Goal: Communication & Community: Answer question/provide support

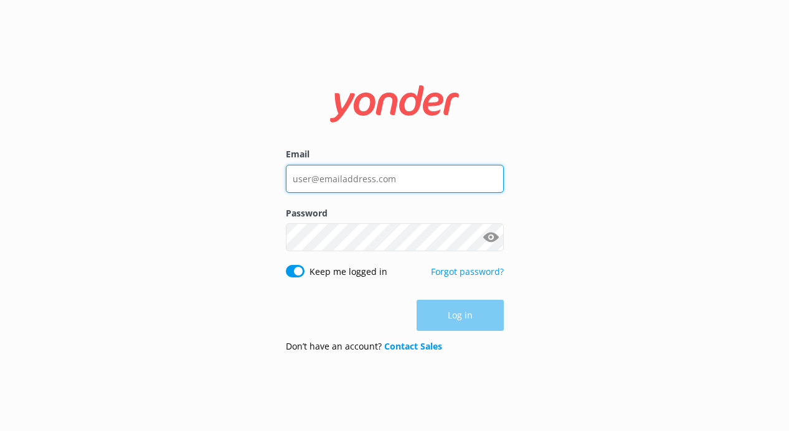
click at [355, 182] on input "Email" at bounding box center [395, 179] width 218 height 28
type input "[PERSON_NAME][EMAIL_ADDRESS][DOMAIN_NAME]"
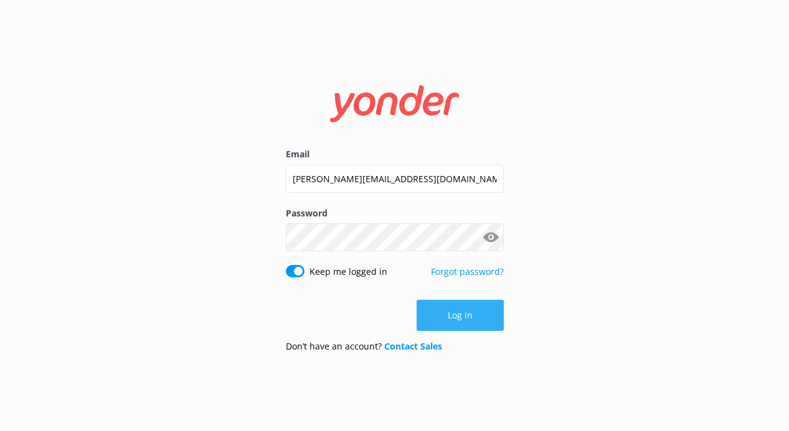
click at [467, 323] on button "Log in" at bounding box center [459, 315] width 87 height 31
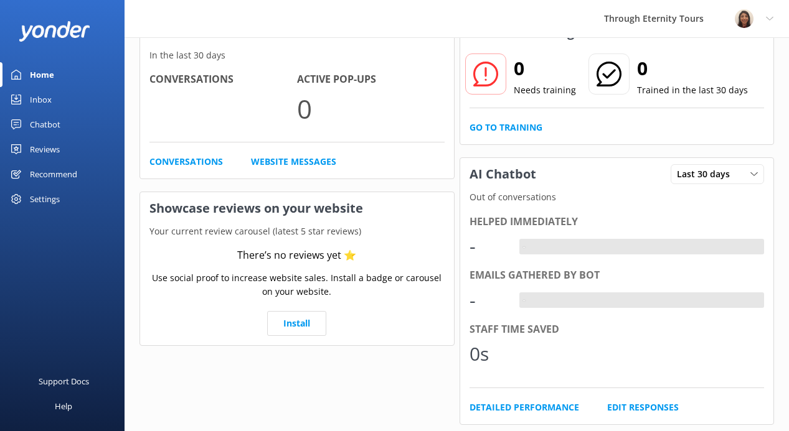
scroll to position [83, 0]
click at [27, 96] on link "Inbox" at bounding box center [62, 99] width 124 height 25
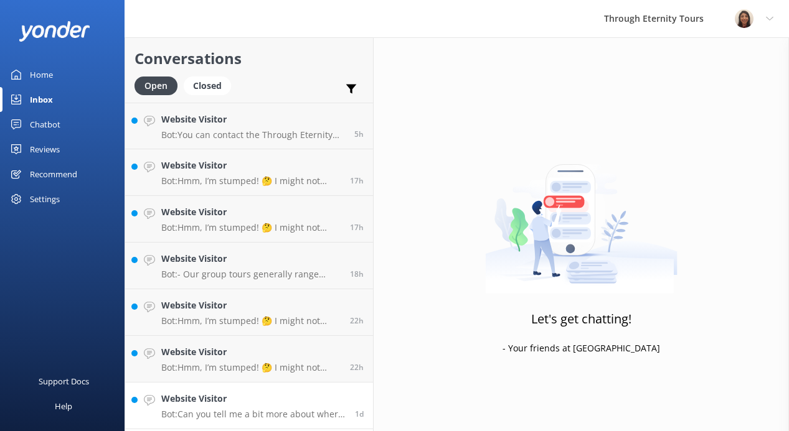
click at [237, 403] on h4 "Website Visitor" at bounding box center [253, 399] width 184 height 14
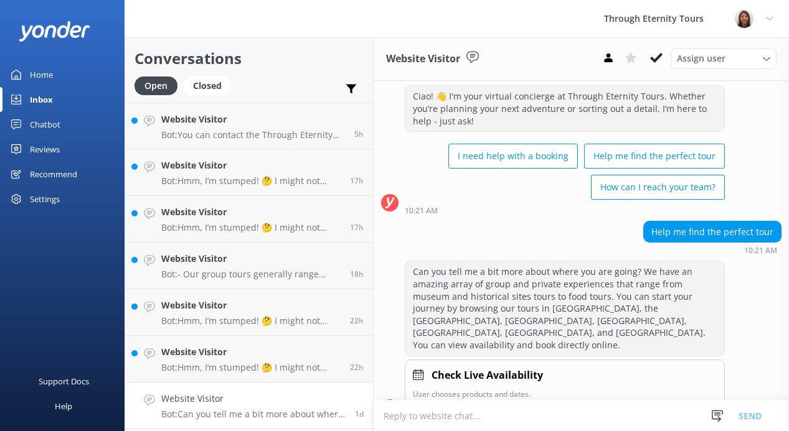
scroll to position [29, 0]
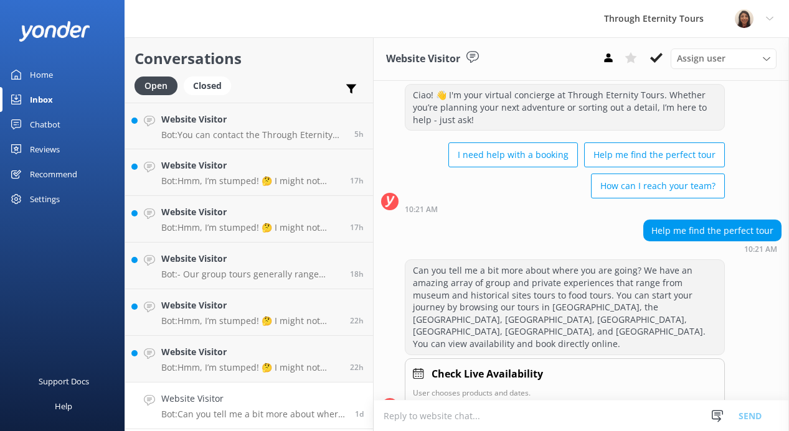
paste textarea "Hello, my name is [PERSON_NAME] from Through Eternity Tours. How can I assist y…"
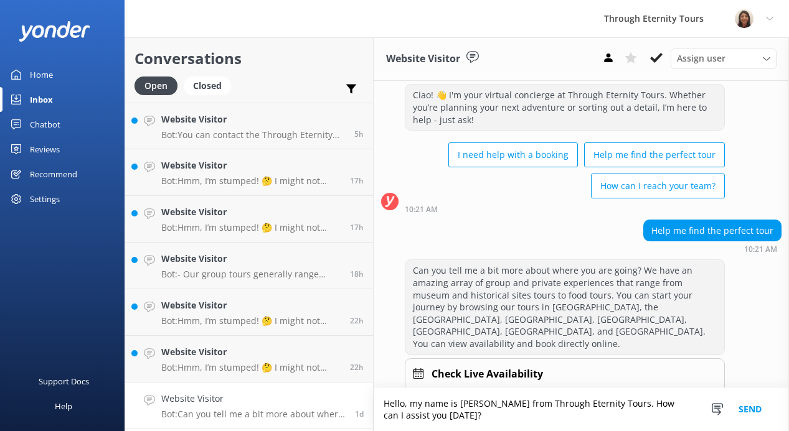
scroll to position [42, 0]
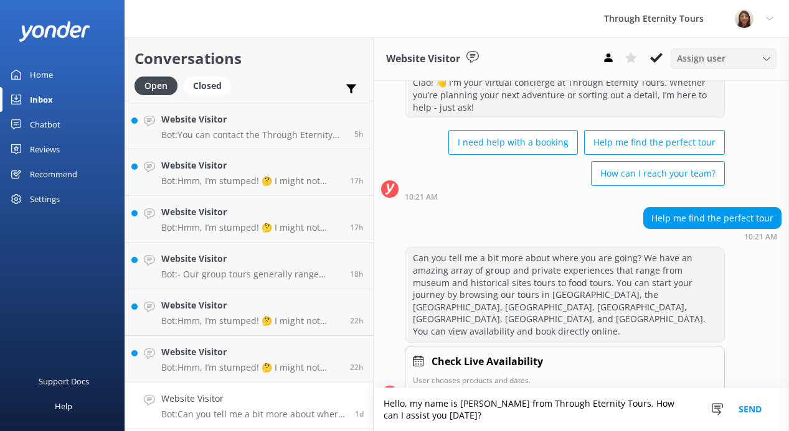
type textarea "Hello, my name is [PERSON_NAME] from Through Eternity Tours. How can I assist y…"
click at [699, 59] on span "Assign user" at bounding box center [701, 59] width 49 height 14
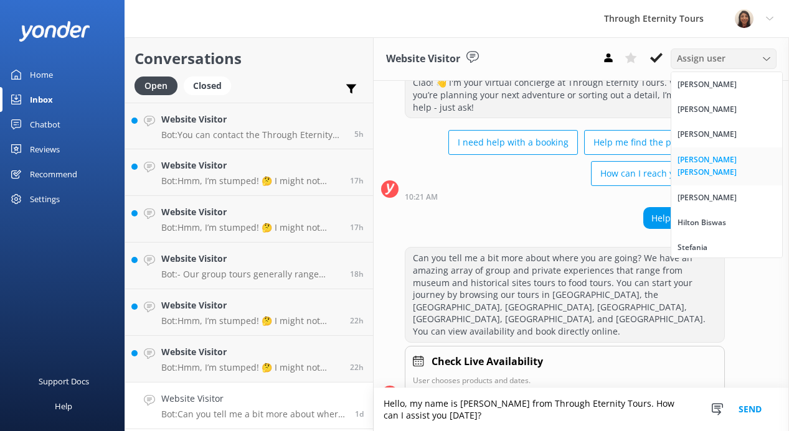
click at [691, 156] on div "[PERSON_NAME] [PERSON_NAME]" at bounding box center [726, 167] width 98 height 26
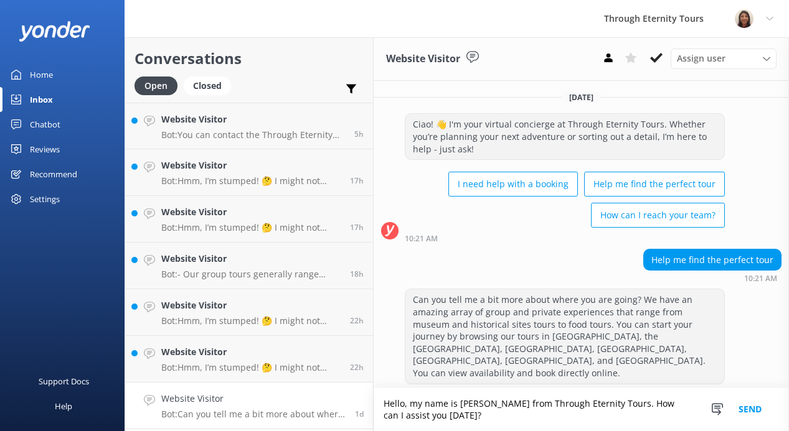
scroll to position [101, 0]
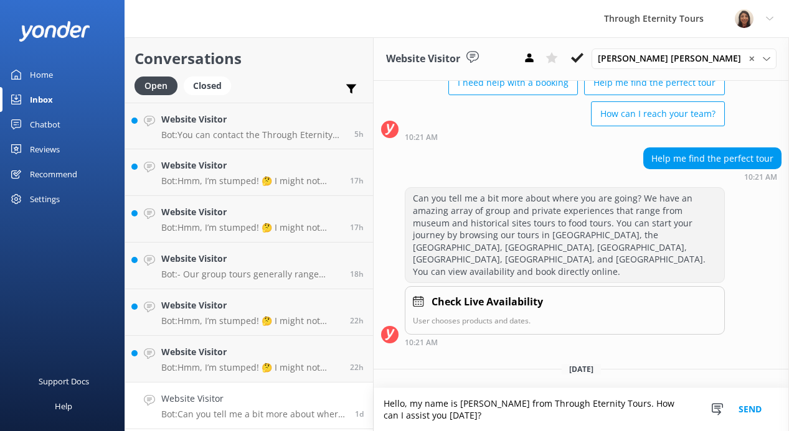
click at [752, 408] on button "Send" at bounding box center [749, 409] width 47 height 43
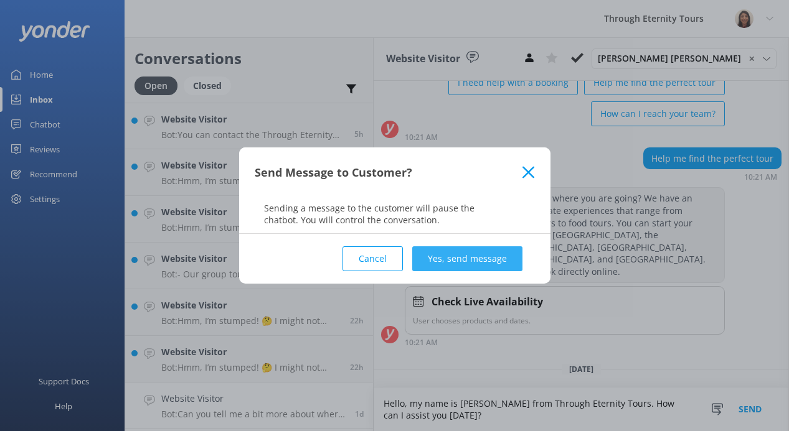
click at [459, 258] on button "Yes, send message" at bounding box center [467, 258] width 110 height 25
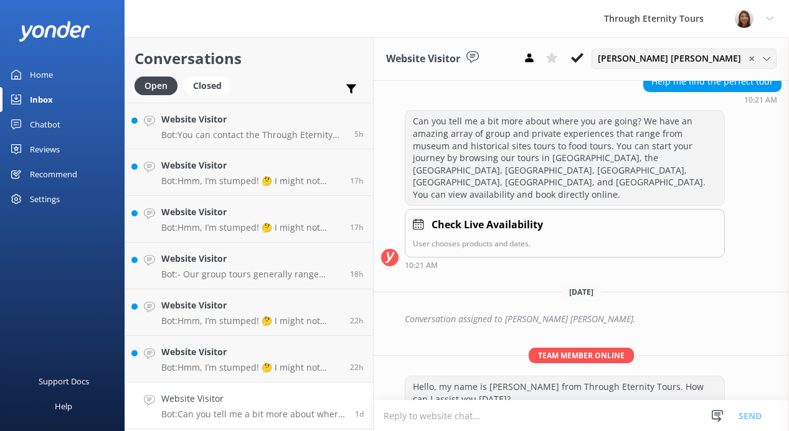
scroll to position [182, 0]
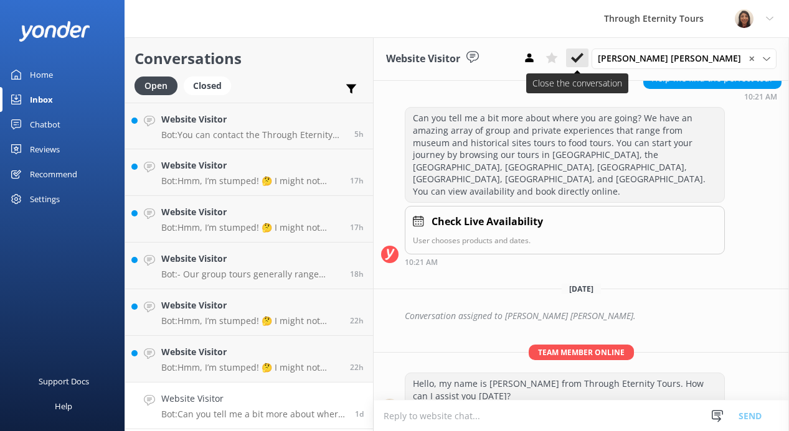
click at [583, 57] on use at bounding box center [577, 58] width 12 height 10
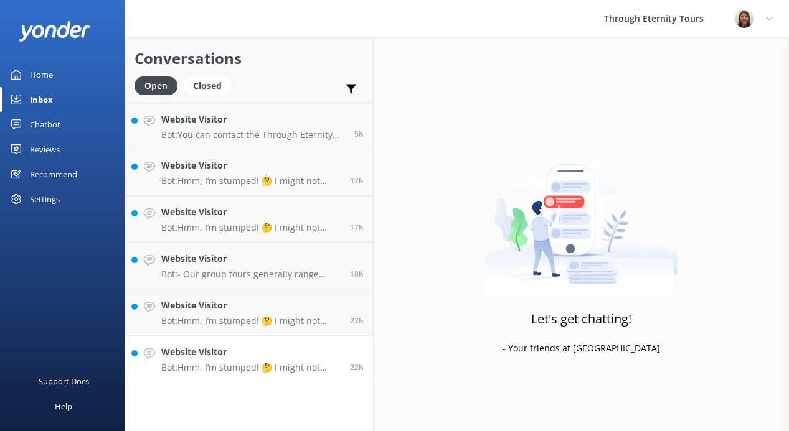
click at [233, 356] on h4 "Website Visitor" at bounding box center [250, 352] width 179 height 14
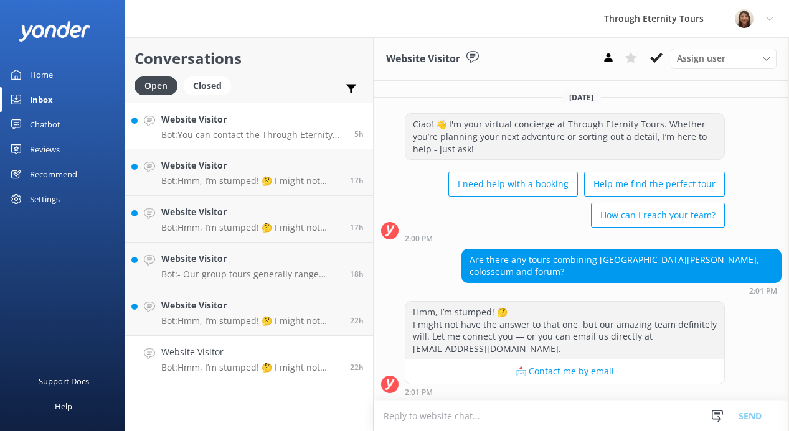
click at [245, 120] on h4 "Website Visitor" at bounding box center [253, 120] width 184 height 14
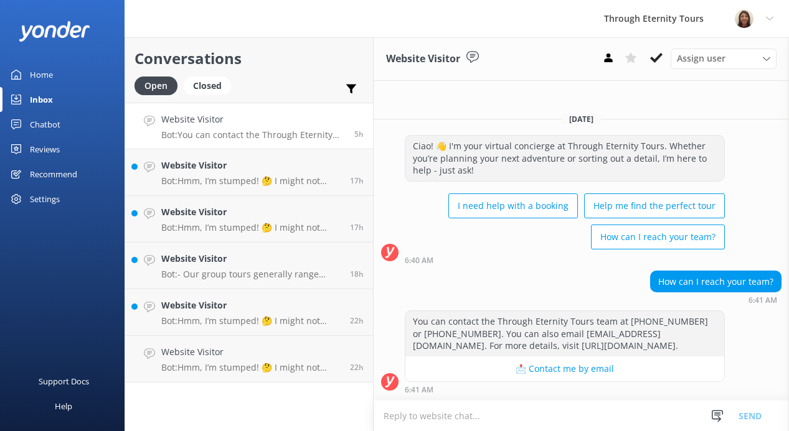
click at [482, 408] on textarea at bounding box center [580, 416] width 415 height 30
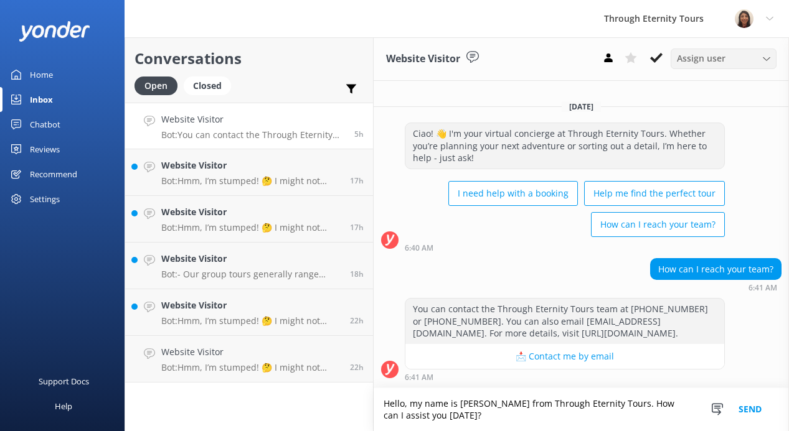
type textarea "Hello, my name is [PERSON_NAME] from Through Eternity Tours. How can I assist y…"
click at [706, 58] on span "Assign user" at bounding box center [701, 59] width 49 height 14
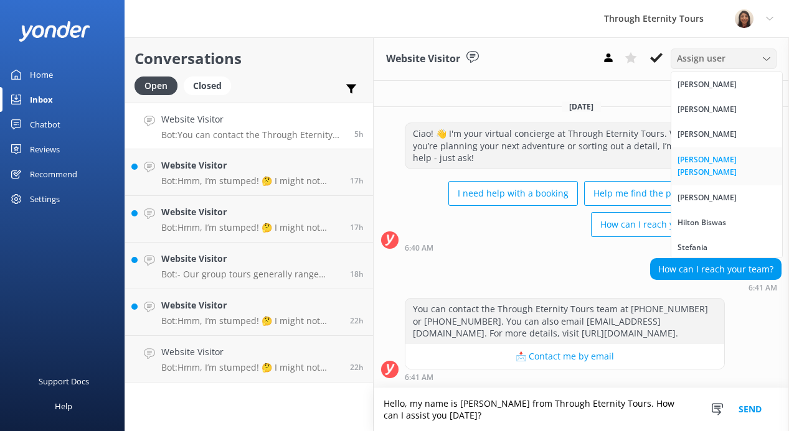
click at [700, 160] on div "[PERSON_NAME] [PERSON_NAME]" at bounding box center [726, 167] width 98 height 26
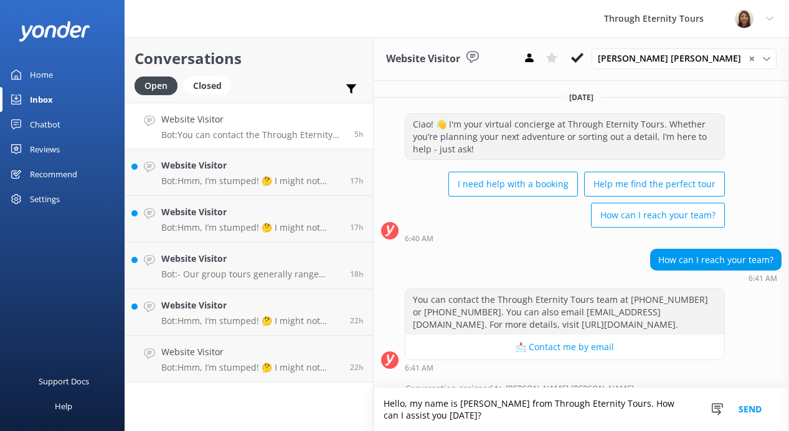
scroll to position [17, 0]
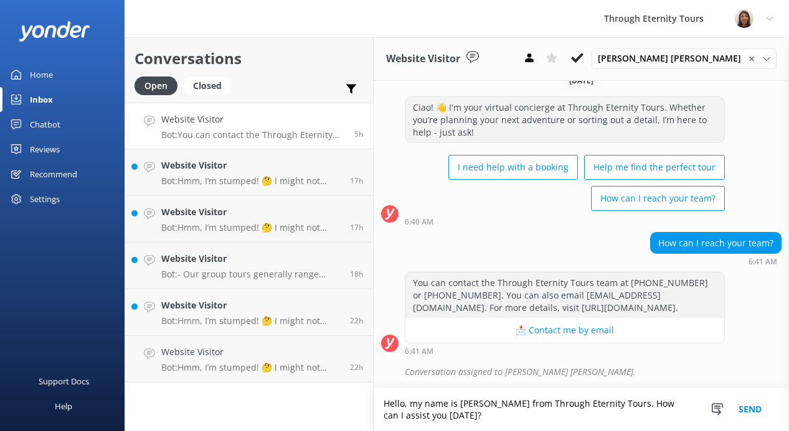
click at [744, 410] on button "Send" at bounding box center [749, 409] width 47 height 43
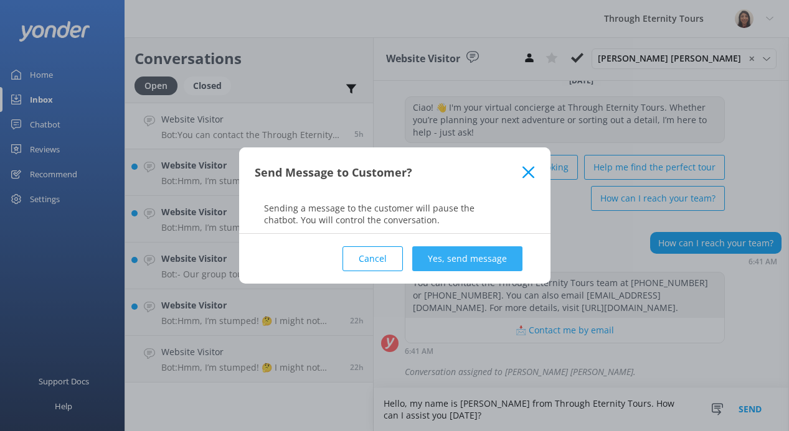
click at [505, 265] on button "Yes, send message" at bounding box center [467, 258] width 110 height 25
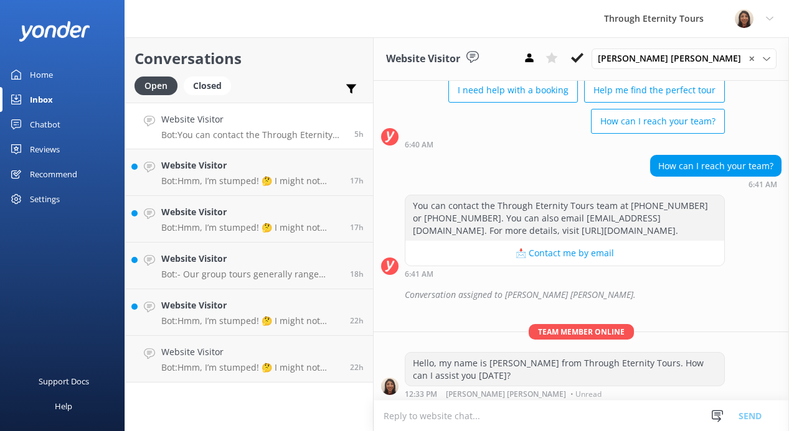
scroll to position [98, 0]
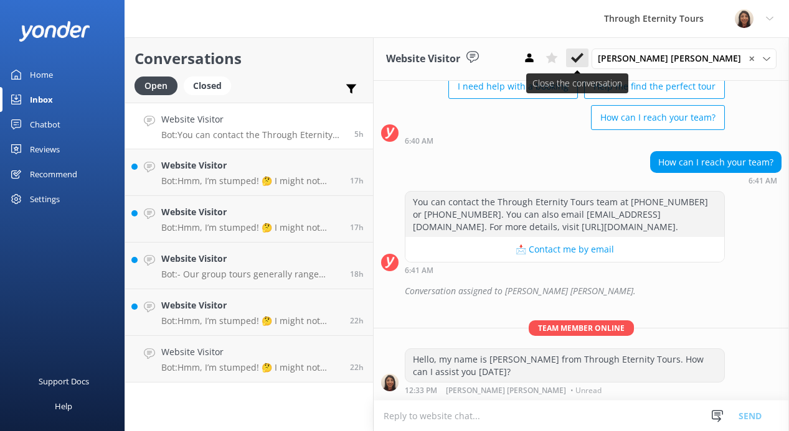
click at [588, 51] on button at bounding box center [577, 58] width 22 height 19
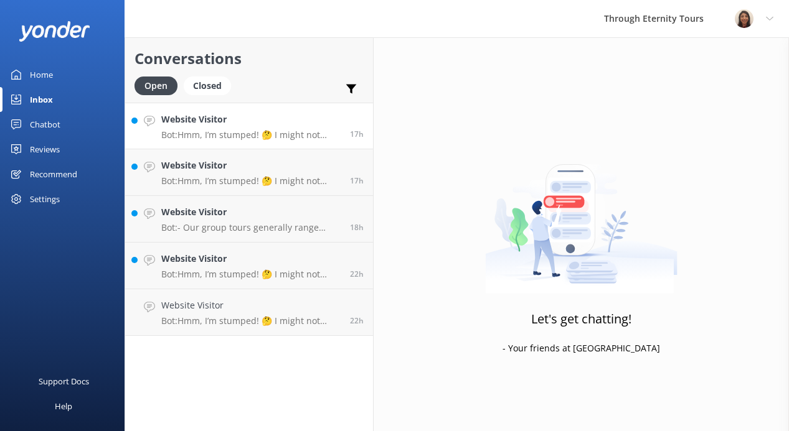
click at [281, 141] on link "Website Visitor Bot: Hmm, I’m stumped! 🤔 I might not have the answer to that on…" at bounding box center [249, 126] width 248 height 47
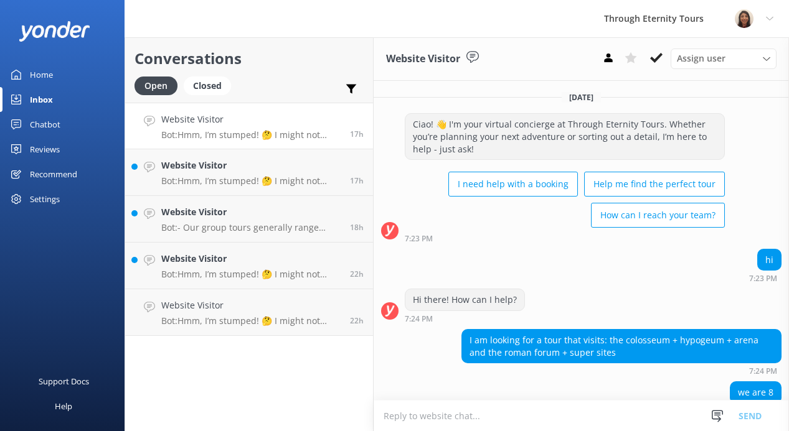
click at [245, 146] on link "Website Visitor Bot: Hmm, I’m stumped! 🤔 I might not have the answer to that on…" at bounding box center [249, 126] width 248 height 47
click at [245, 171] on h4 "Website Visitor" at bounding box center [250, 166] width 179 height 14
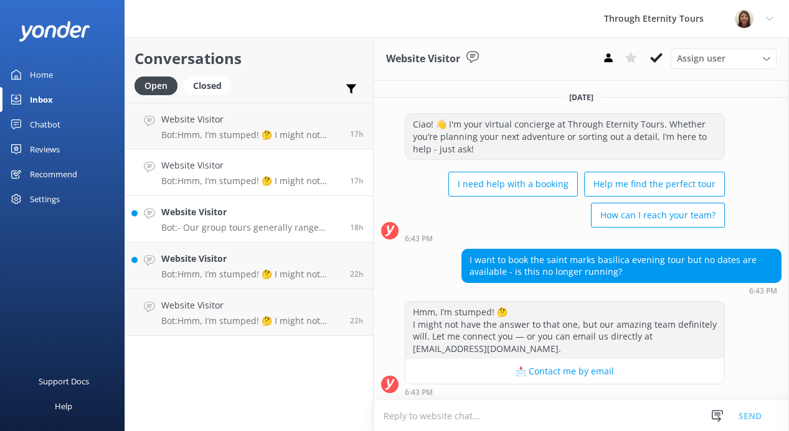
click at [246, 229] on p "Bot: - Our group tours generally range from 6 to 15 people. - Most group tours …" at bounding box center [250, 227] width 179 height 11
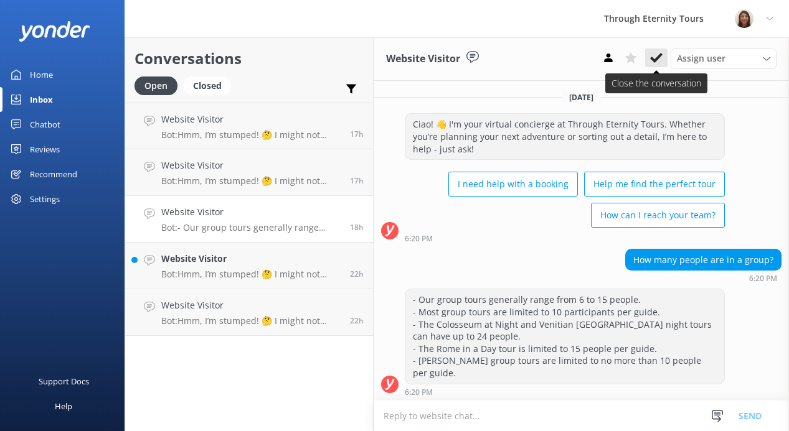
click at [653, 57] on icon at bounding box center [656, 58] width 12 height 12
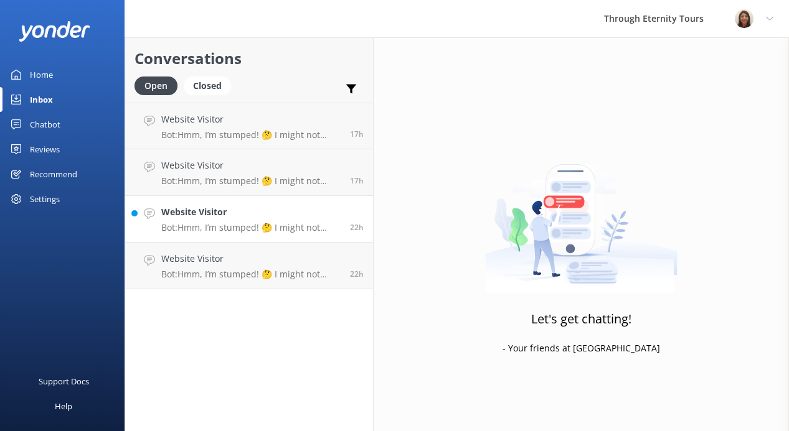
click at [212, 227] on p "Bot: Hmm, I’m stumped! 🤔 I might not have the answer to that one, but our amazi…" at bounding box center [250, 227] width 179 height 11
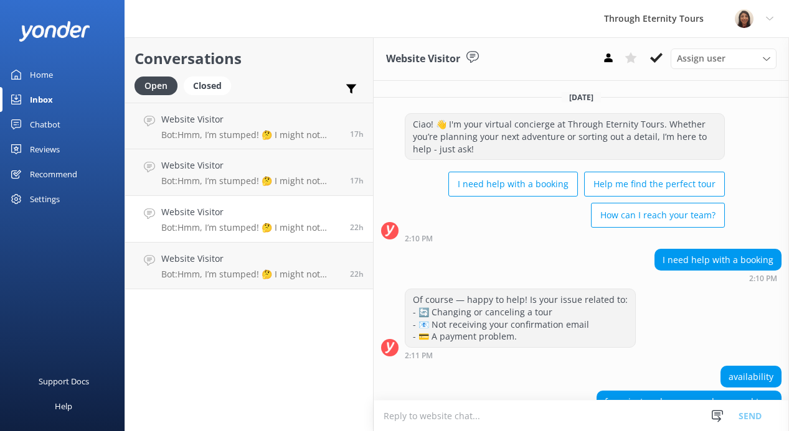
scroll to position [261, 0]
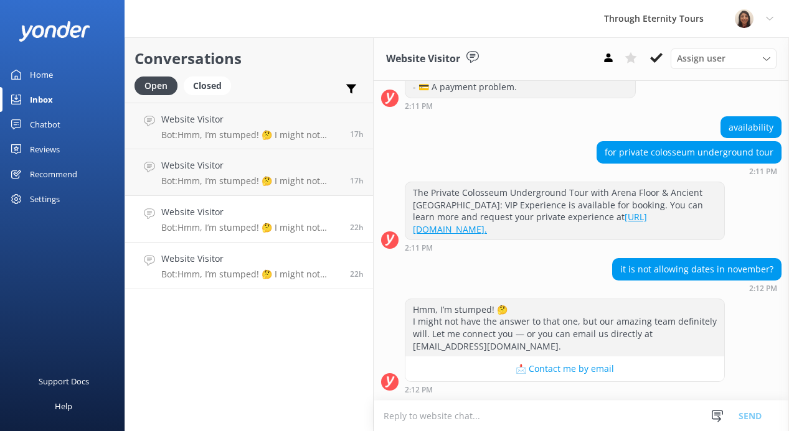
click at [215, 252] on h4 "Website Visitor" at bounding box center [250, 259] width 179 height 14
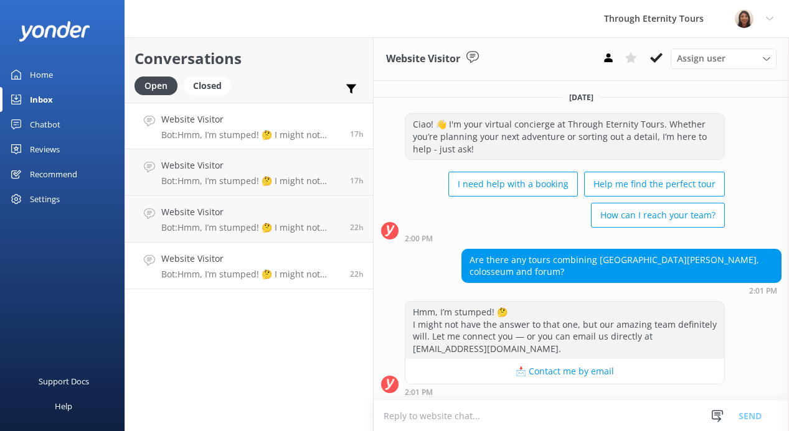
click at [246, 122] on h4 "Website Visitor" at bounding box center [250, 120] width 179 height 14
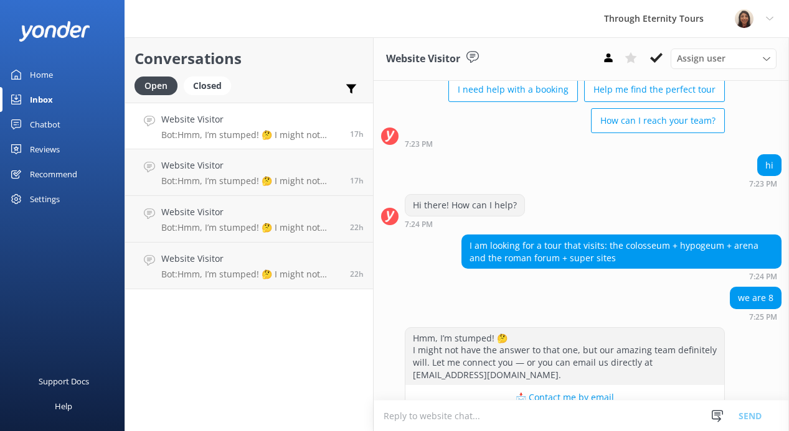
scroll to position [123, 0]
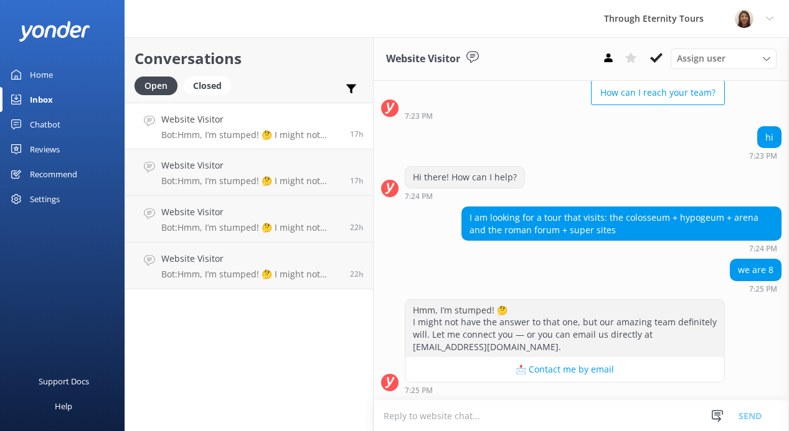
click at [688, 216] on div "I am looking for a tour that visits: the colosseum + hypogeum + arena and the r…" at bounding box center [621, 223] width 319 height 33
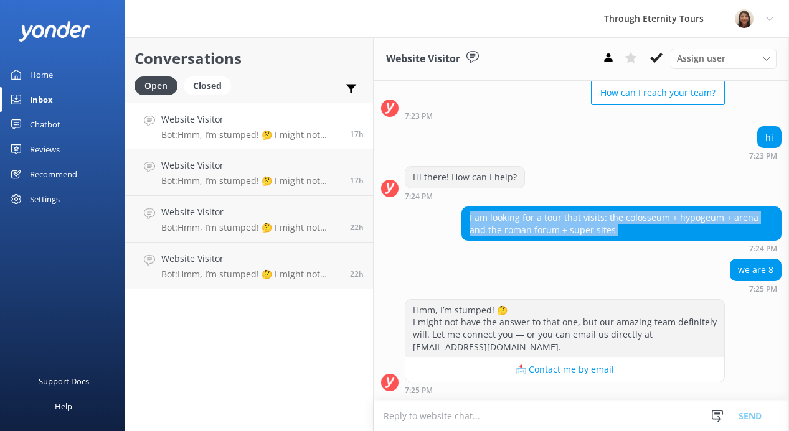
click at [688, 216] on div "I am looking for a tour that visits: the colosseum + hypogeum + arena and the r…" at bounding box center [621, 223] width 319 height 33
copy div "I am looking for a tour that visits: the colosseum + hypogeum + arena and the r…"
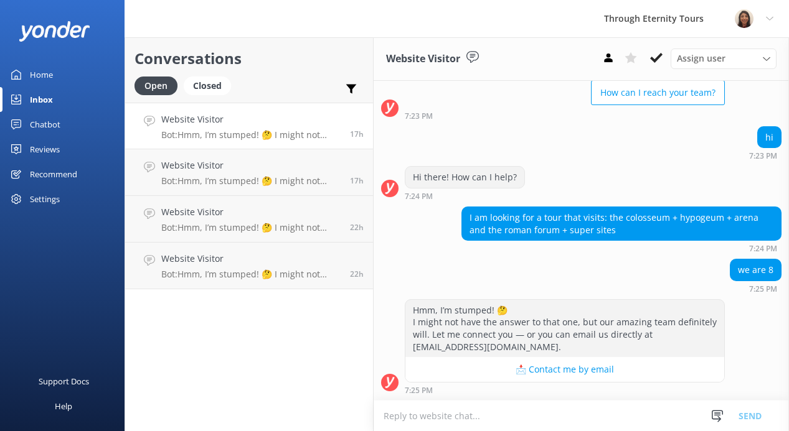
click at [440, 265] on div "we are 8 7:25 PM" at bounding box center [580, 276] width 415 height 34
click at [47, 124] on div "Chatbot" at bounding box center [45, 124] width 30 height 25
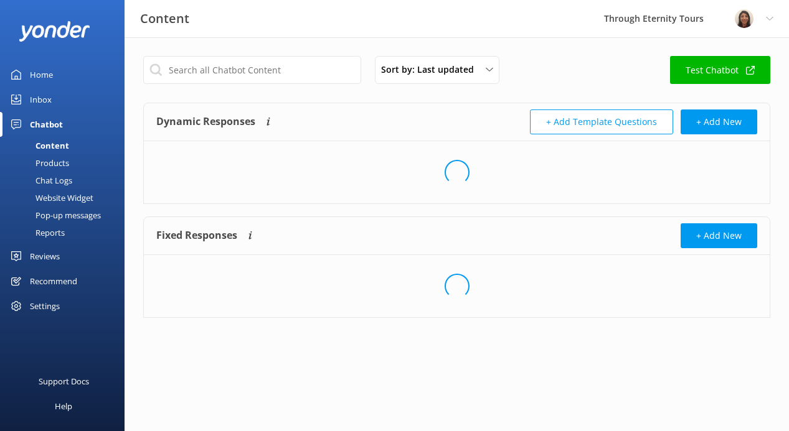
click at [55, 148] on div "Content" at bounding box center [38, 145] width 62 height 17
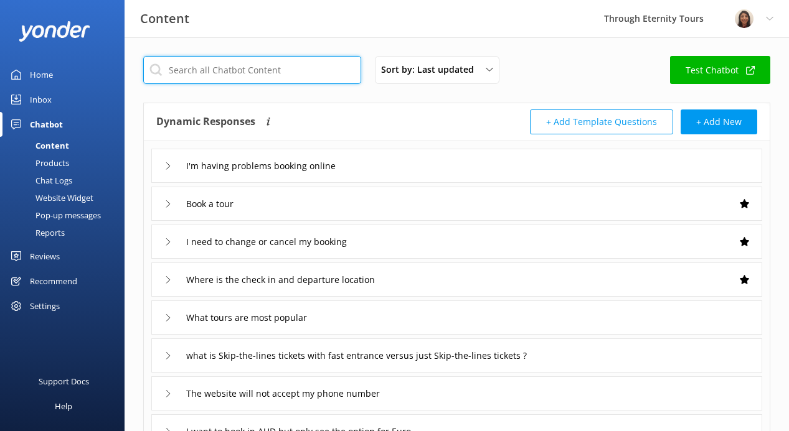
click at [232, 68] on input "text" at bounding box center [252, 70] width 218 height 28
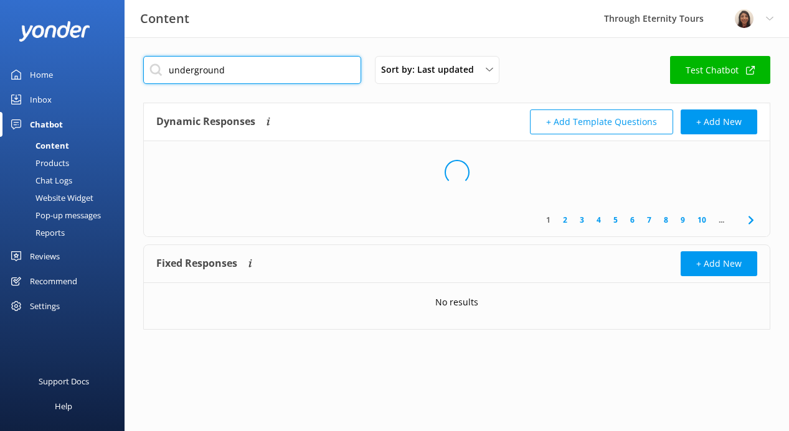
type input "underground"
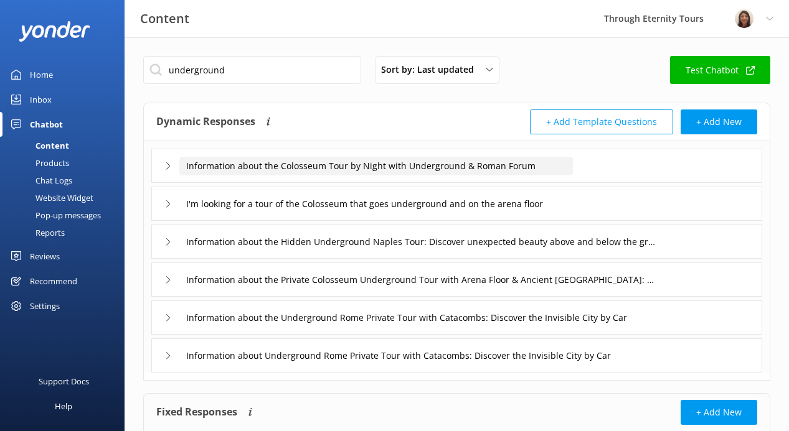
click at [333, 169] on input "Information about the Colosseum Tour by Night with Underground & Roman Forum" at bounding box center [375, 166] width 393 height 19
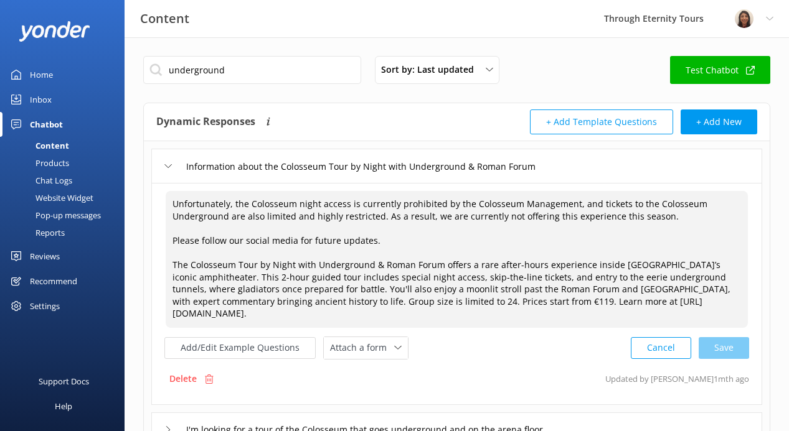
drag, startPoint x: 170, startPoint y: 205, endPoint x: 347, endPoint y: 261, distance: 185.2
click at [347, 261] on textarea "Unfortunately, the Colosseum night access is currently prohibited by the Coloss…" at bounding box center [457, 259] width 582 height 137
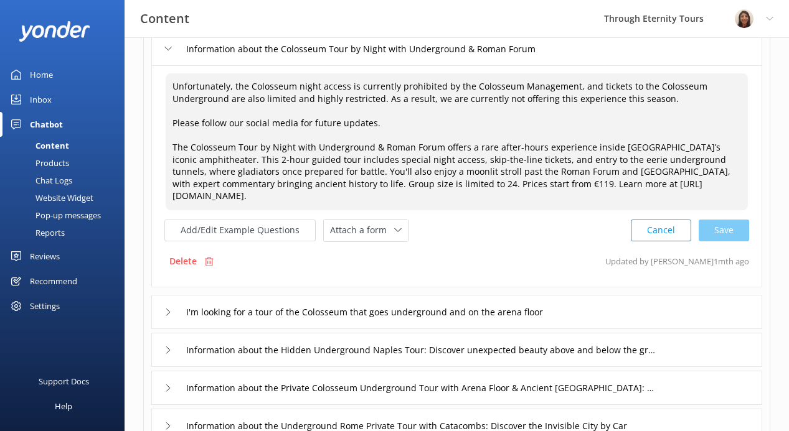
scroll to position [127, 0]
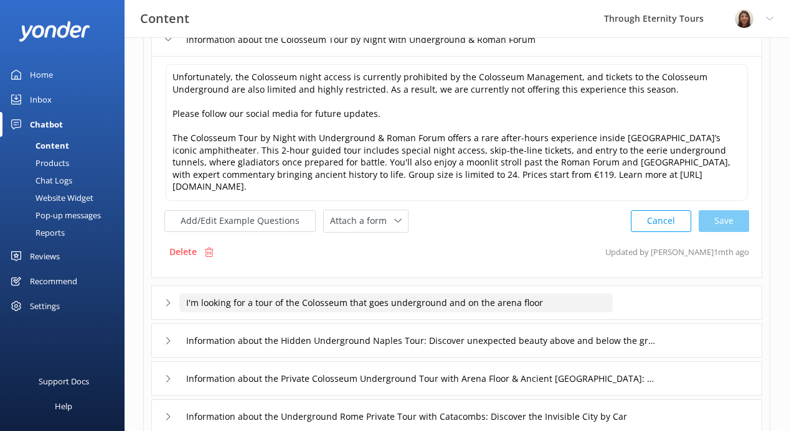
click at [344, 310] on input "I'm looking for a tour of the Colosseum that goes underground and on the arena …" at bounding box center [395, 303] width 433 height 19
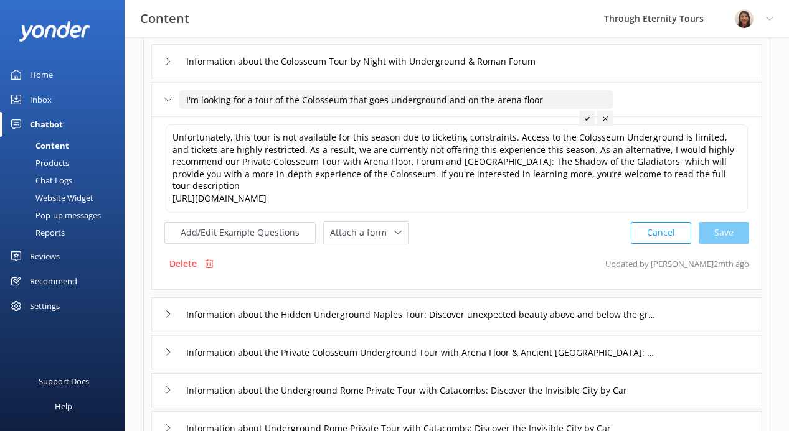
scroll to position [105, 0]
click at [260, 150] on textarea "Unfortunately, this tour is not available for this season due to ticketing cons…" at bounding box center [457, 168] width 582 height 88
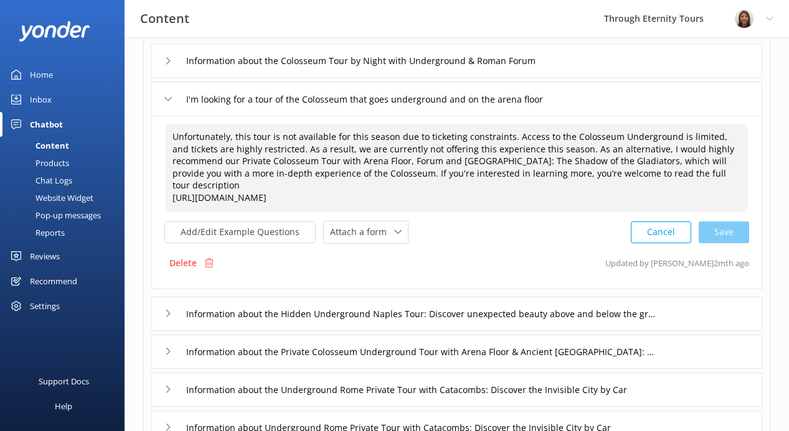
click at [260, 150] on textarea "Unfortunately, this tour is not available for this season due to ticketing cons…" at bounding box center [457, 168] width 582 height 88
click at [631, 182] on textarea "Unfortunately, this tour is not available for this season due to ticketing cons…" at bounding box center [457, 168] width 582 height 88
drag, startPoint x: 632, startPoint y: 187, endPoint x: 192, endPoint y: 118, distance: 445.9
click at [192, 118] on div "Unfortunately, this tour is not available for this season due to ticketing cons…" at bounding box center [456, 203] width 611 height 174
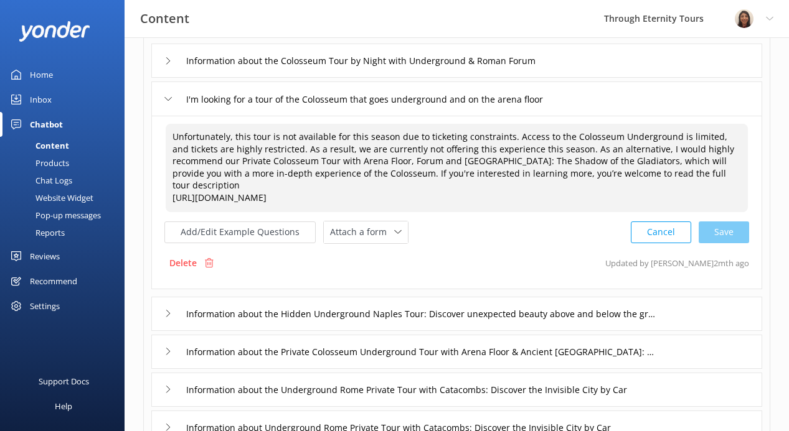
click at [49, 74] on div "Home" at bounding box center [41, 74] width 23 height 25
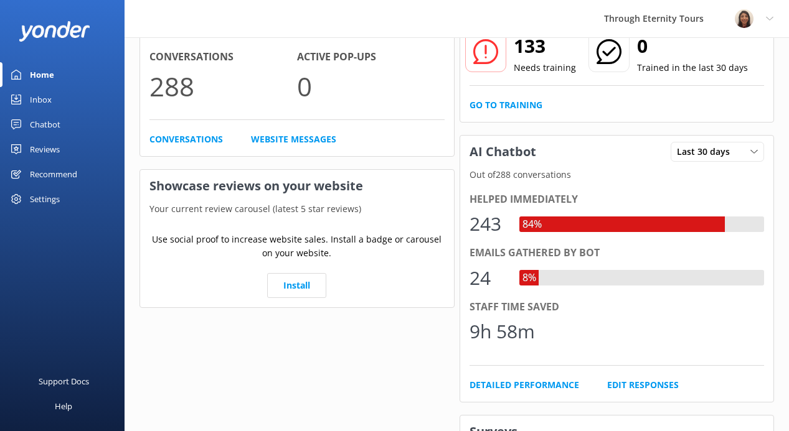
click at [29, 91] on link "Inbox" at bounding box center [62, 99] width 124 height 25
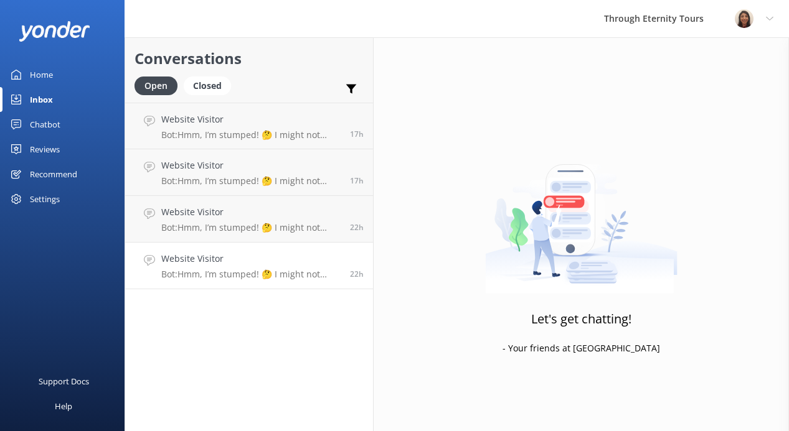
click at [277, 270] on p "Bot: Hmm, I’m stumped! 🤔 I might not have the answer to that one, but our amazi…" at bounding box center [250, 274] width 179 height 11
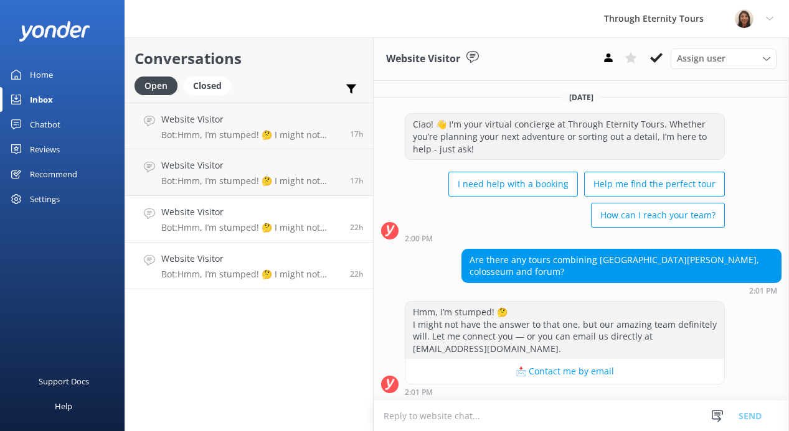
click at [269, 230] on p "Bot: Hmm, I’m stumped! 🤔 I might not have the answer to that one, but our amazi…" at bounding box center [250, 227] width 179 height 11
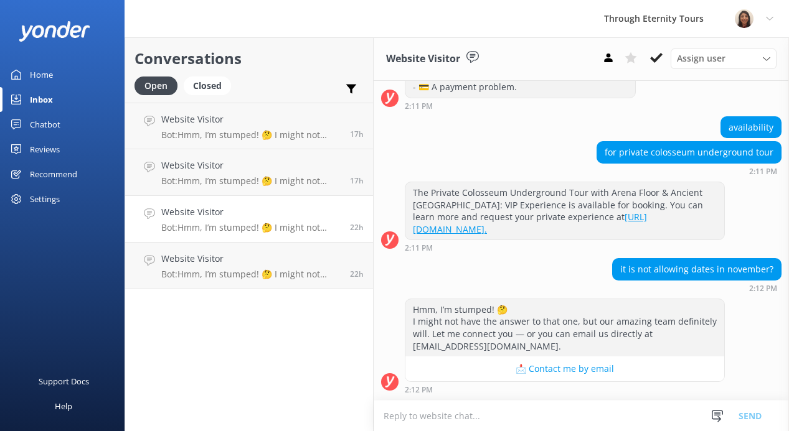
scroll to position [261, 0]
click at [257, 161] on h4 "Website Visitor" at bounding box center [250, 166] width 179 height 14
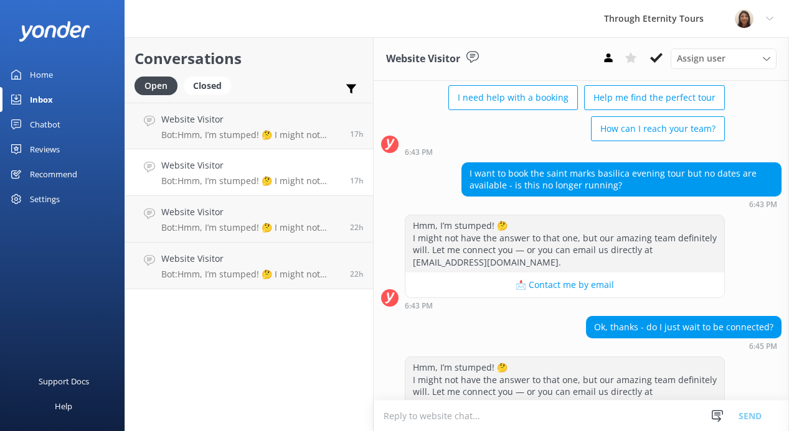
scroll to position [76, 0]
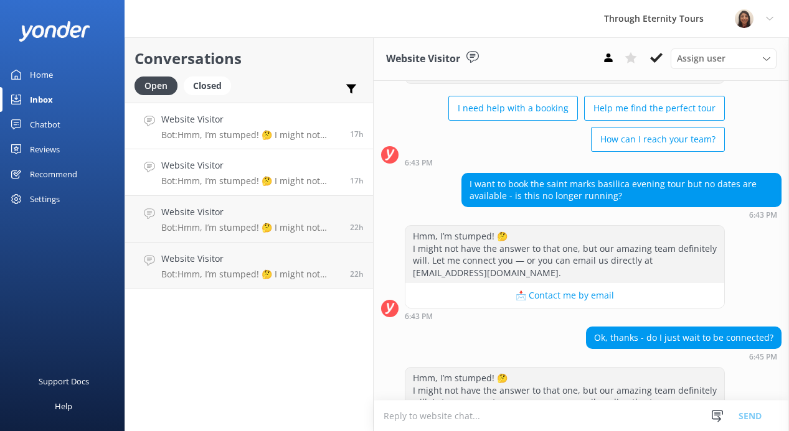
click at [274, 136] on p "Bot: Hmm, I’m stumped! 🤔 I might not have the answer to that one, but our amazi…" at bounding box center [250, 134] width 179 height 11
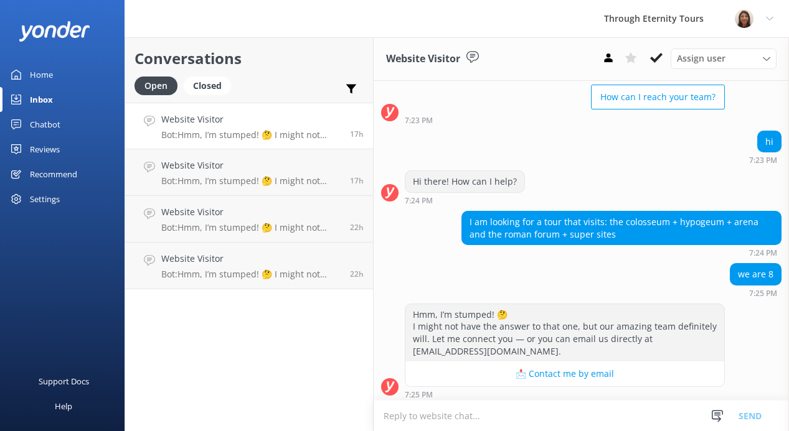
scroll to position [123, 0]
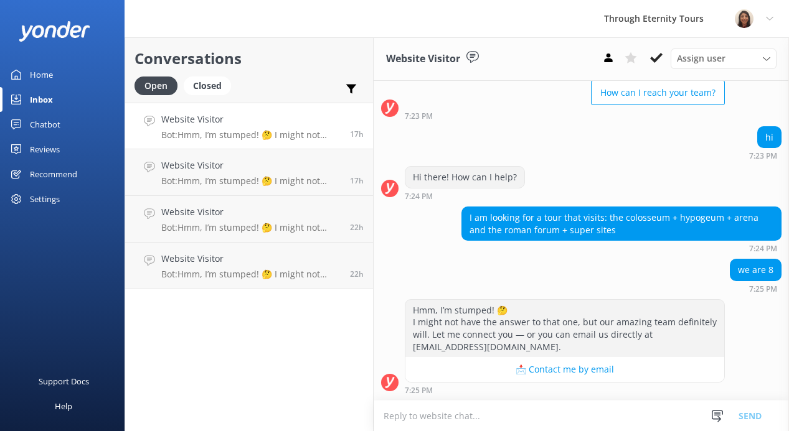
click at [464, 411] on textarea at bounding box center [580, 416] width 415 height 30
paste textarea "Unfortunately, this tour is not available for this season due to ticketing cons…"
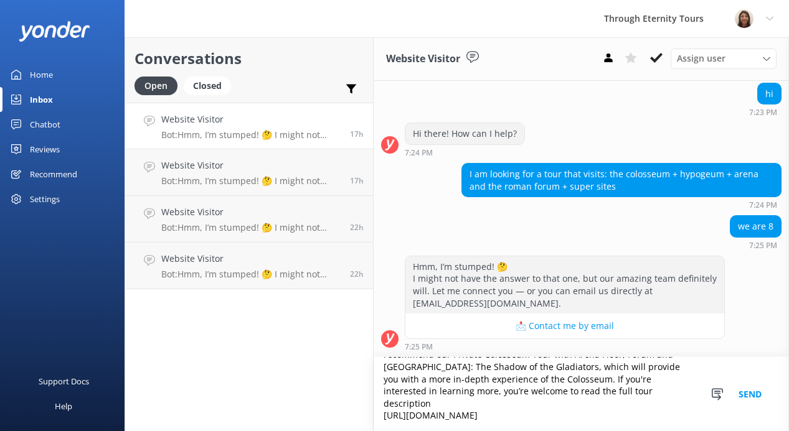
scroll to position [0, 0]
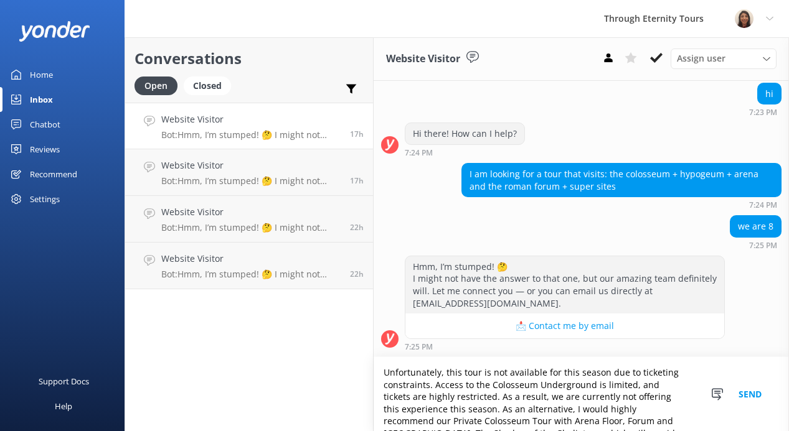
click at [381, 375] on textarea "Unfortunately, this tour is not available for this season due to ticketing cons…" at bounding box center [580, 394] width 415 height 74
paste textarea "Hello, my name is [PERSON_NAME] from Through Eternity Tours. Thank you for your…"
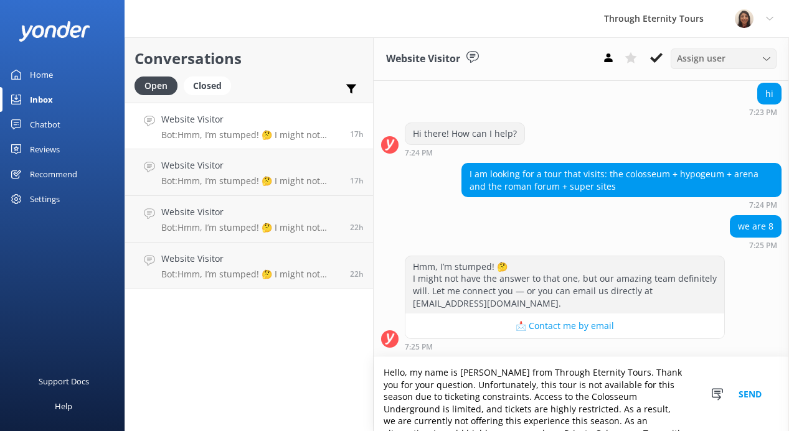
type textarea "Hello, my name is [PERSON_NAME] from Through Eternity Tours. Thank you for your…"
click at [699, 57] on span "Assign user" at bounding box center [701, 59] width 49 height 14
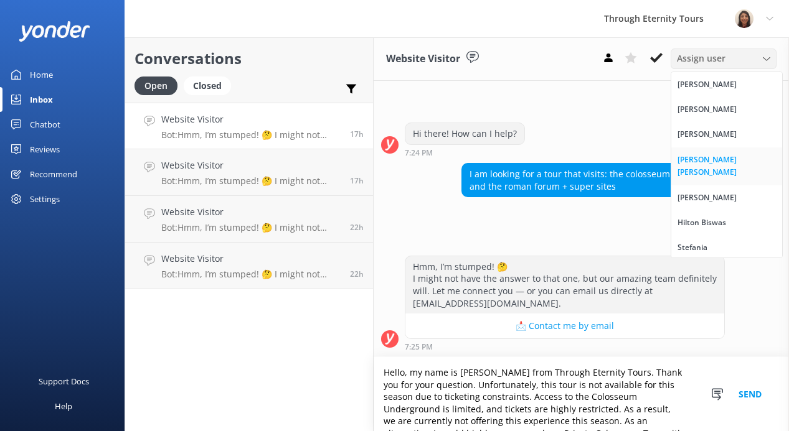
click at [703, 166] on div "[PERSON_NAME] [PERSON_NAME]" at bounding box center [726, 167] width 98 height 26
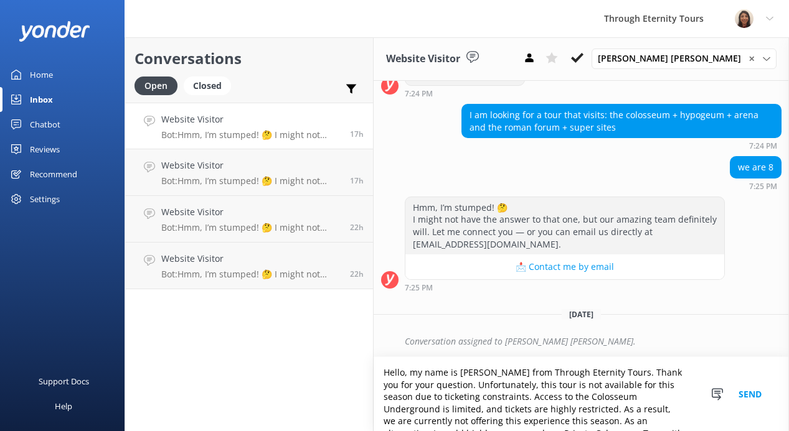
scroll to position [226, 0]
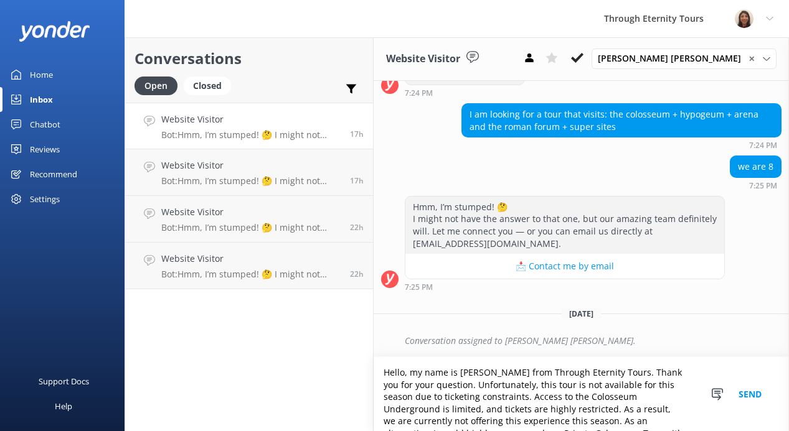
click at [746, 396] on button "Send" at bounding box center [749, 394] width 47 height 74
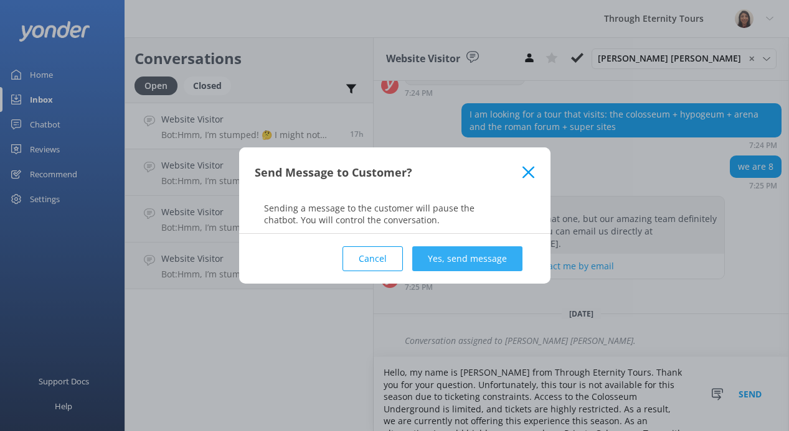
click at [449, 260] on button "Yes, send message" at bounding box center [467, 258] width 110 height 25
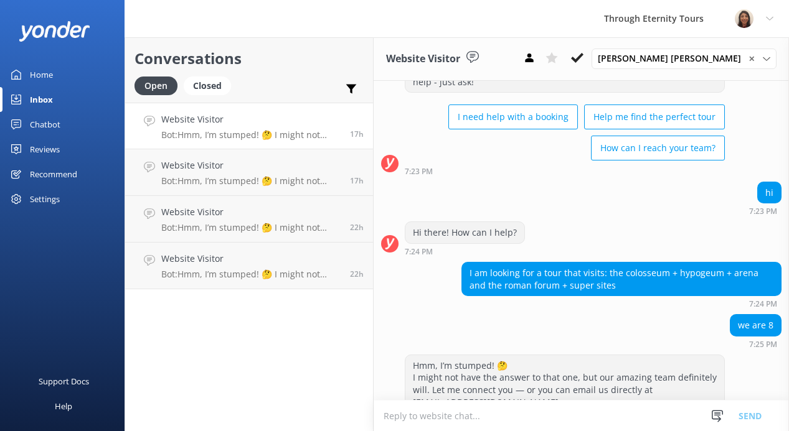
scroll to position [385, 0]
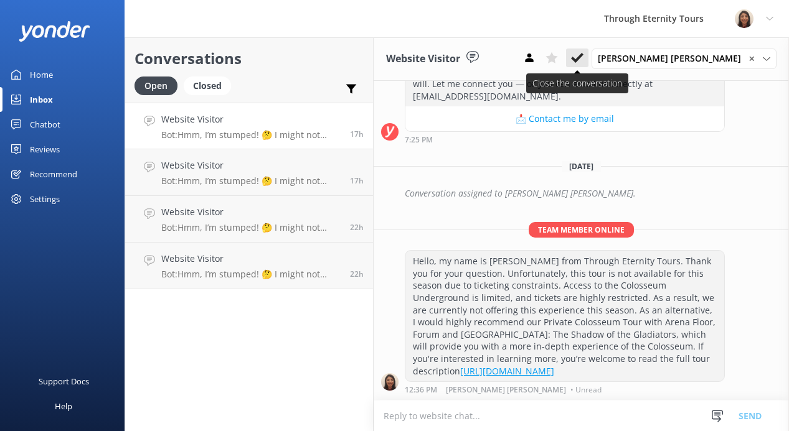
click at [588, 54] on button at bounding box center [577, 58] width 22 height 19
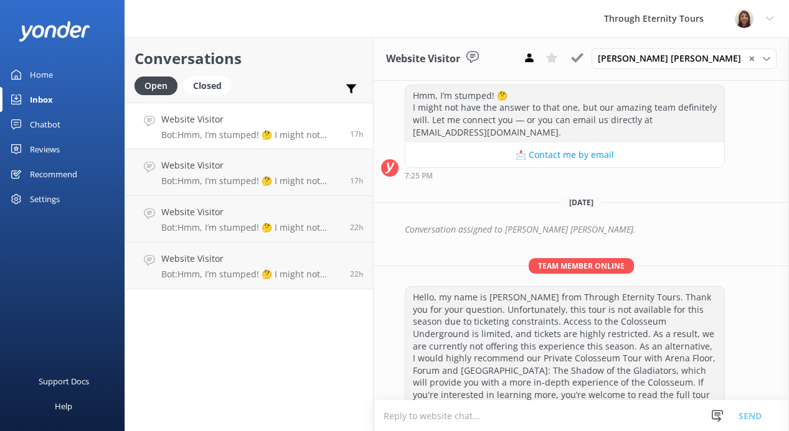
scroll to position [286, 0]
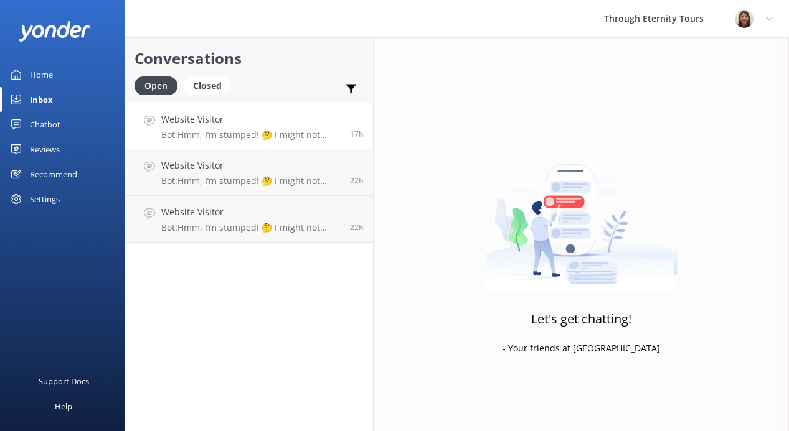
click at [240, 133] on p "Bot: Hmm, I’m stumped! 🤔 I might not have the answer to that one, but our amazi…" at bounding box center [250, 134] width 179 height 11
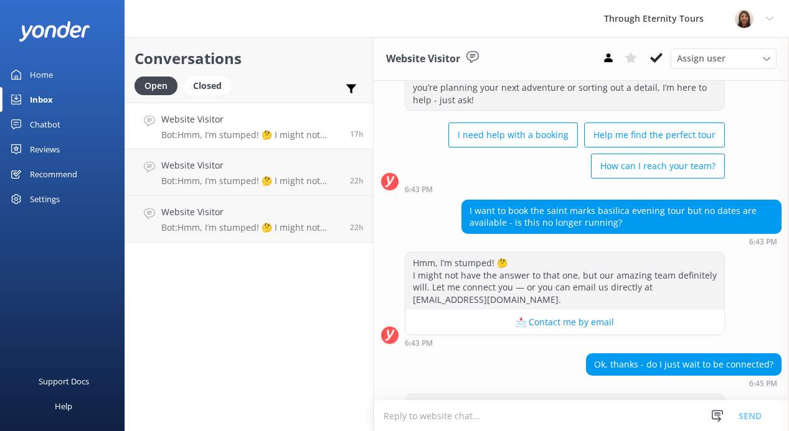
scroll to position [144, 0]
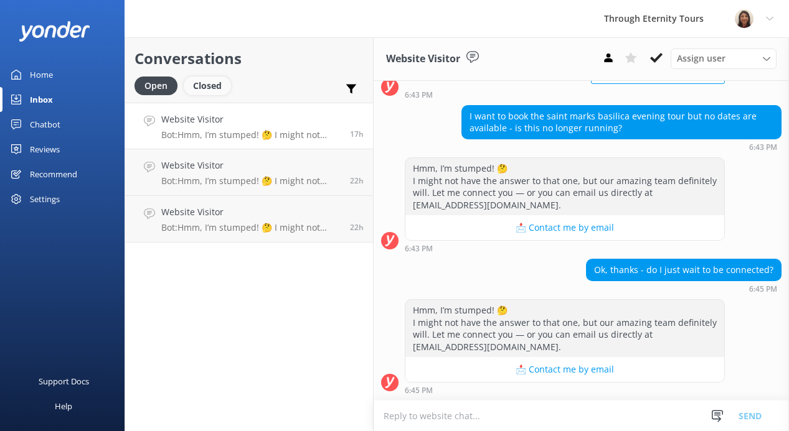
click at [207, 85] on div "Closed" at bounding box center [207, 86] width 47 height 19
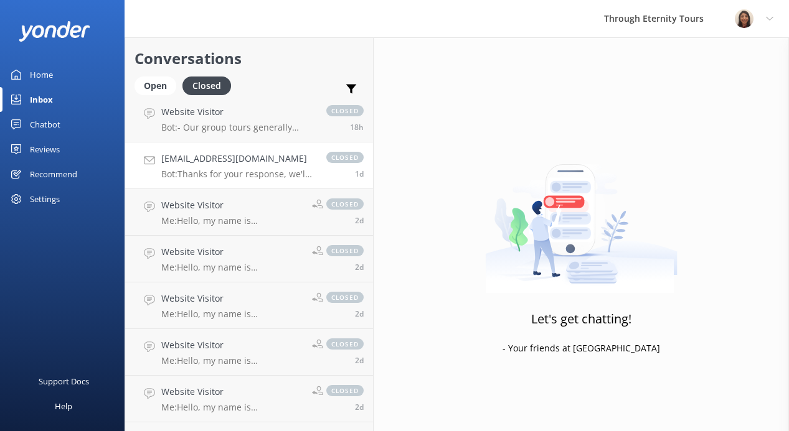
scroll to position [655, 0]
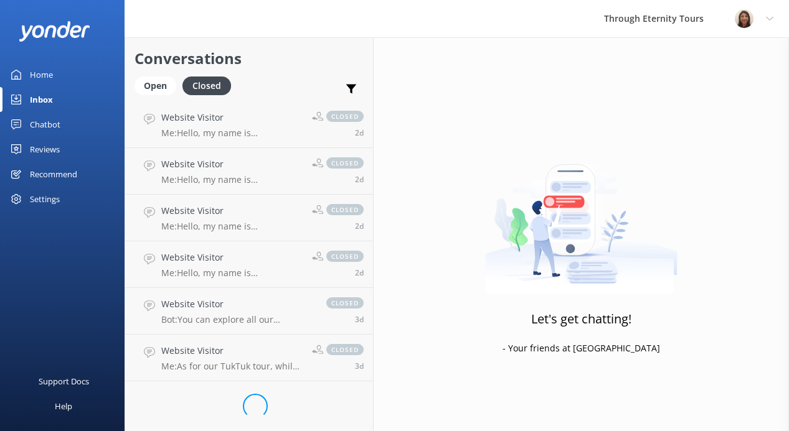
click at [213, 312] on div "Website Visitor Bot: You can explore all our Colosseum tours, including group a…" at bounding box center [237, 311] width 152 height 27
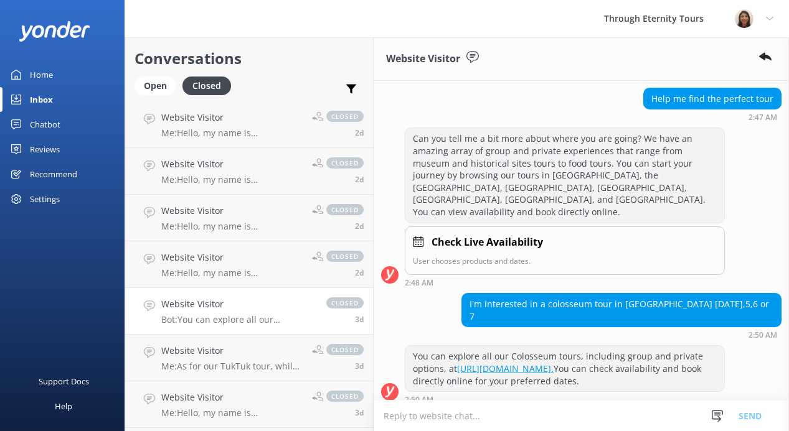
scroll to position [723, 0]
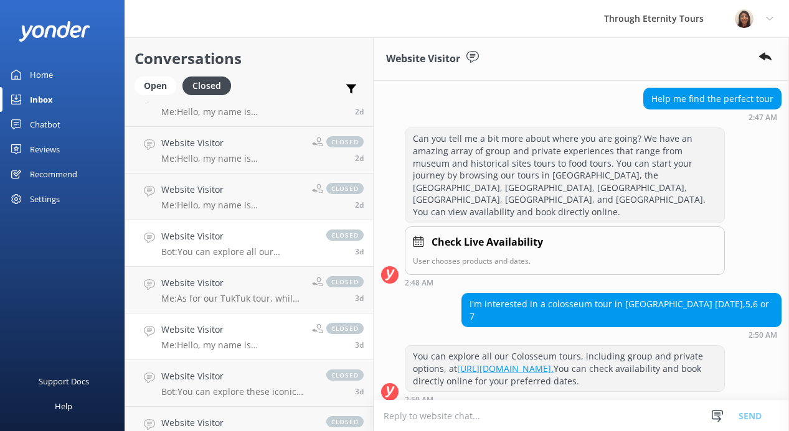
click at [207, 350] on p "Me: Hello, my name is [PERSON_NAME] from Through Eternity Tours. Thank you for …" at bounding box center [231, 345] width 141 height 11
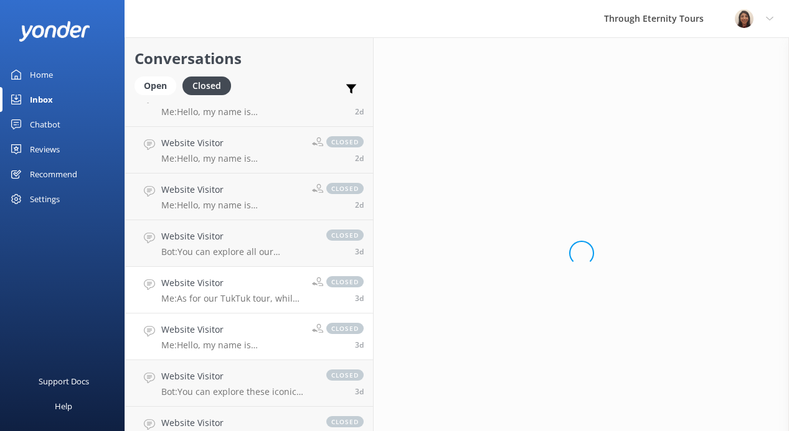
click at [207, 276] on h4 "Website Visitor" at bounding box center [231, 283] width 141 height 14
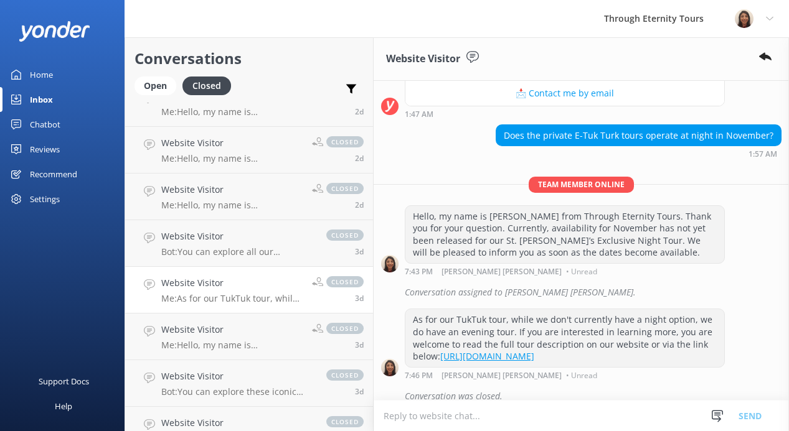
scroll to position [291, 0]
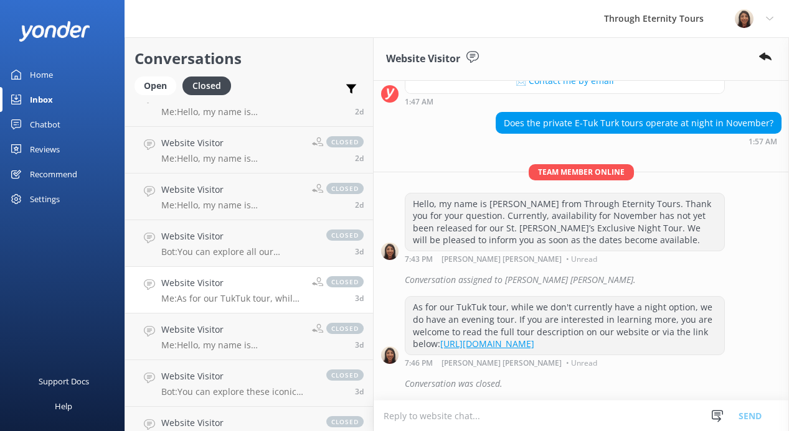
click at [539, 197] on div "Hello, my name is [PERSON_NAME] from Through Eternity Tours. Thank you for your…" at bounding box center [564, 222] width 319 height 57
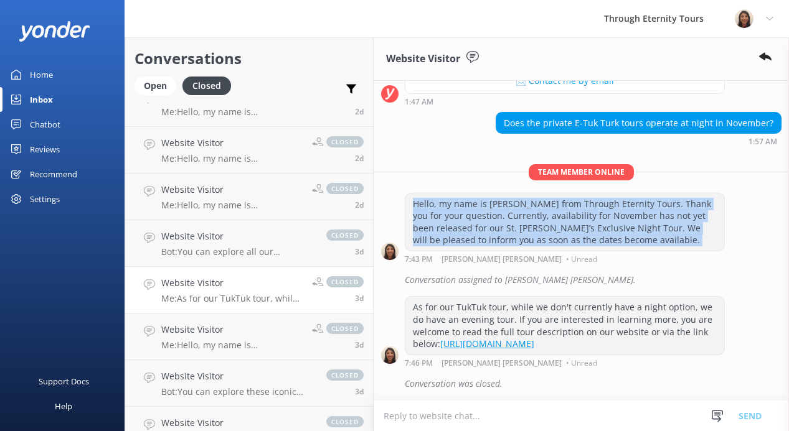
copy div "Hello, my name is [PERSON_NAME] from Through Eternity Tours. Thank you for your…"
click at [162, 78] on div "Open" at bounding box center [155, 86] width 42 height 19
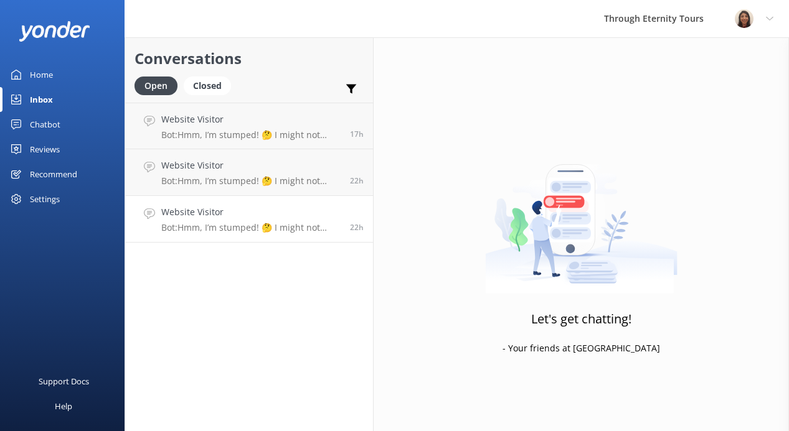
click at [217, 224] on p "Bot: Hmm, I’m stumped! 🤔 I might not have the answer to that one, but our amazi…" at bounding box center [250, 227] width 179 height 11
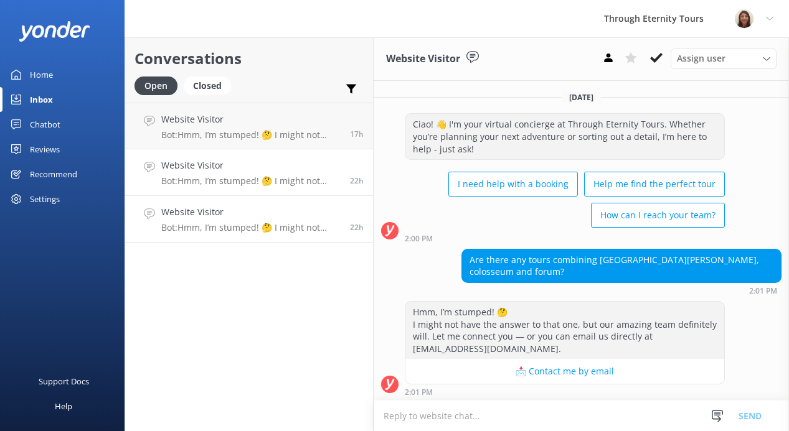
click at [314, 167] on h4 "Website Visitor" at bounding box center [250, 166] width 179 height 14
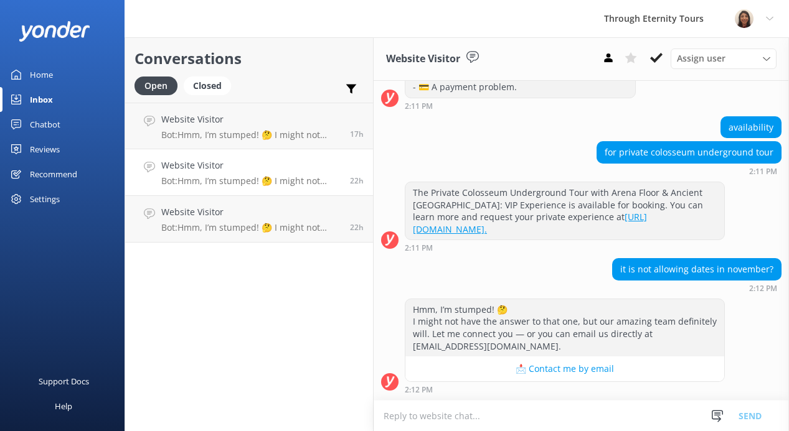
scroll to position [261, 0]
click at [278, 130] on p "Bot: Hmm, I’m stumped! 🤔 I might not have the answer to that one, but our amazi…" at bounding box center [250, 134] width 179 height 11
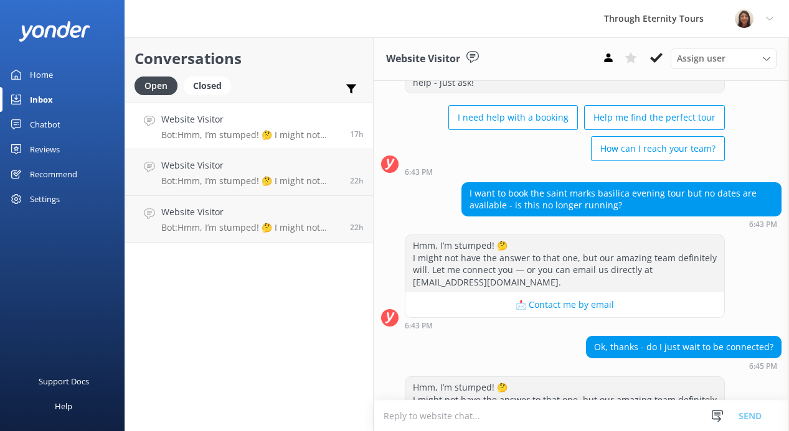
scroll to position [144, 0]
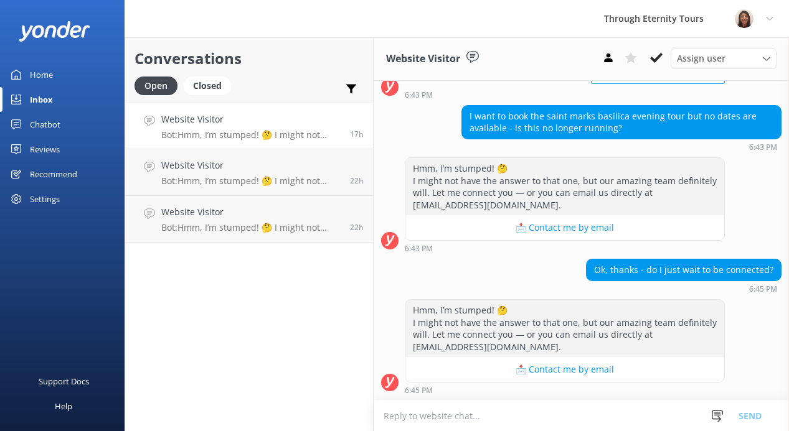
click at [446, 419] on textarea at bounding box center [580, 416] width 415 height 30
paste textarea "Hello, my name is [PERSON_NAME] from Through Eternity Tours. Thank you for your…"
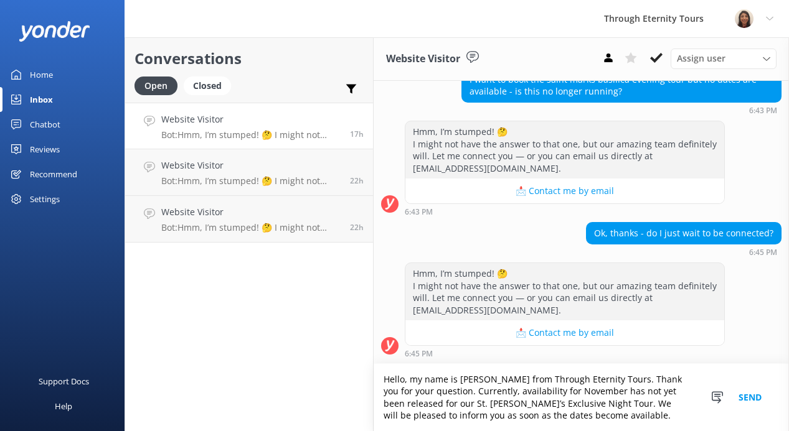
scroll to position [0, 0]
click at [606, 395] on textarea "Hello, my name is [PERSON_NAME] from Through Eternity Tours. Thank you for your…" at bounding box center [580, 397] width 415 height 67
click at [568, 390] on textarea "Hello, my name is [PERSON_NAME] from Through Eternity Tours. Thank you for your…" at bounding box center [580, 397] width 415 height 67
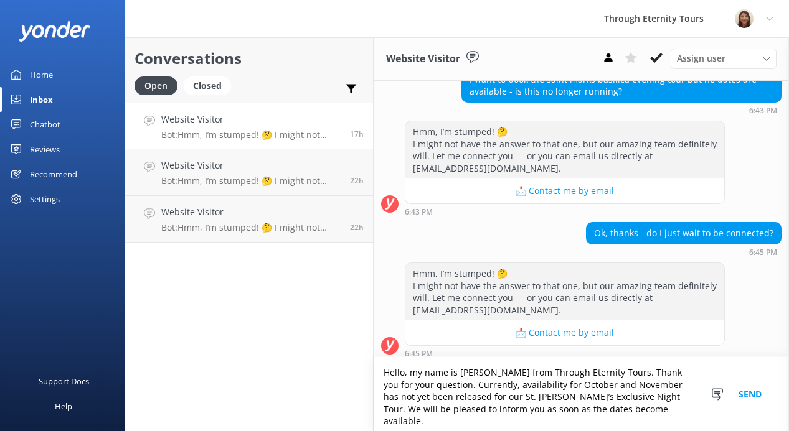
click at [655, 395] on textarea "Hello, my name is [PERSON_NAME] from Through Eternity Tours. Thank you for your…" at bounding box center [580, 394] width 415 height 74
click at [643, 407] on textarea "Hello, my name is [PERSON_NAME] from Through Eternity Tours. Thank you for your…" at bounding box center [580, 394] width 415 height 74
click at [643, 415] on textarea "Hello, my name is [PERSON_NAME] from Through Eternity Tours. Thank you for your…" at bounding box center [580, 394] width 415 height 74
type textarea "Hello, my name is [PERSON_NAME] from Through Eternity Tours. Thank you for your…"
click at [748, 394] on button "Send" at bounding box center [749, 394] width 47 height 74
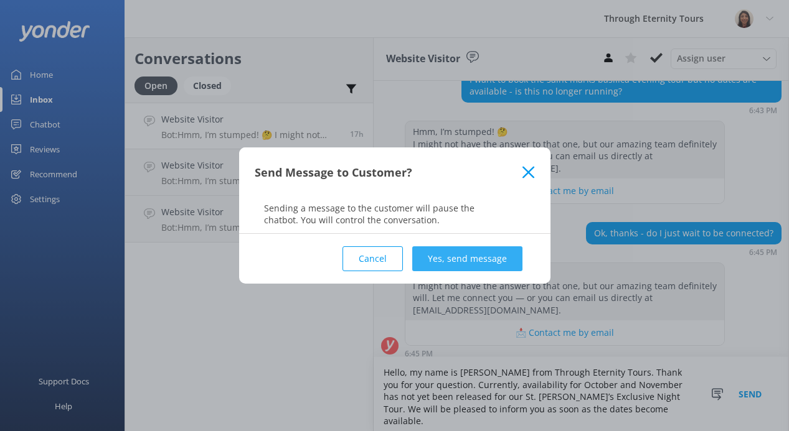
click at [455, 251] on button "Yes, send message" at bounding box center [467, 258] width 110 height 25
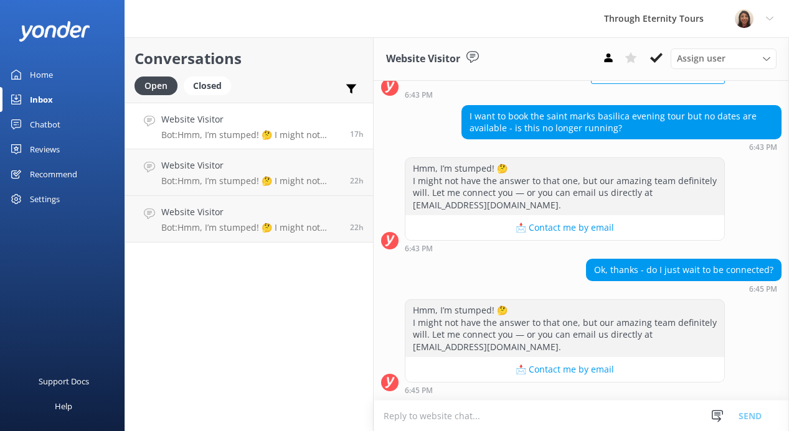
click at [698, 65] on span "Assign user" at bounding box center [701, 59] width 49 height 14
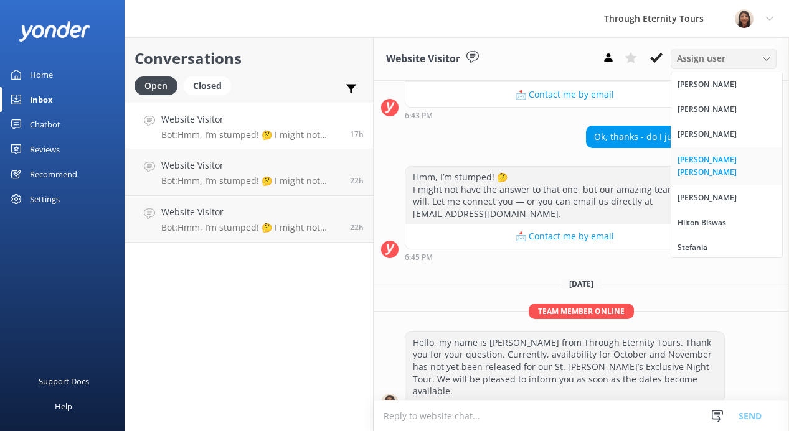
scroll to position [284, 0]
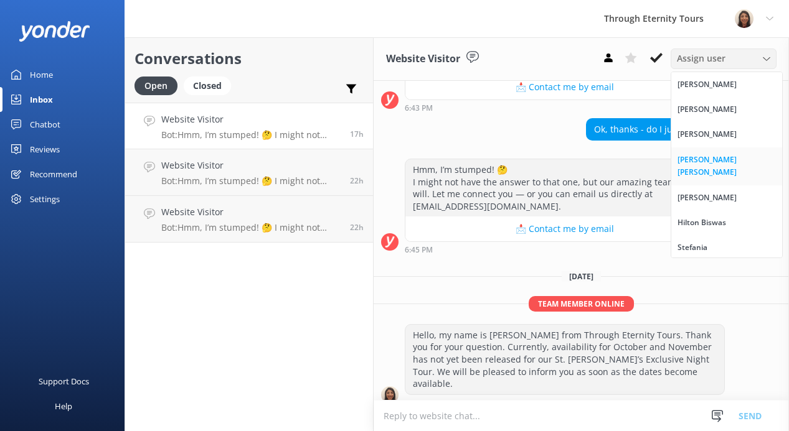
click at [695, 166] on link "[PERSON_NAME] [PERSON_NAME]" at bounding box center [726, 167] width 111 height 38
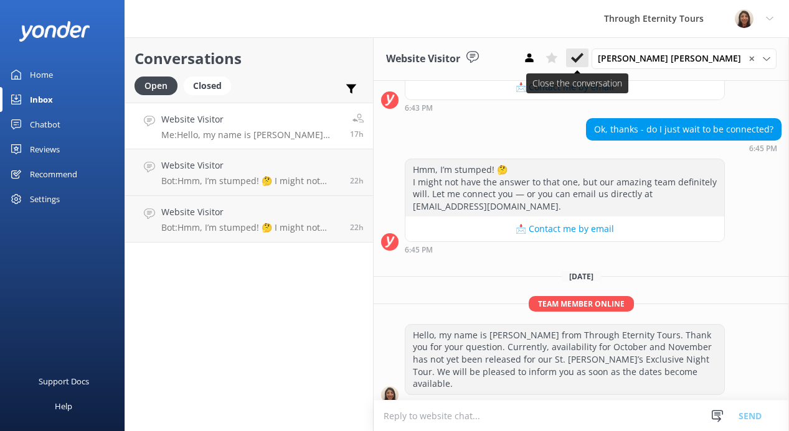
scroll to position [312, 0]
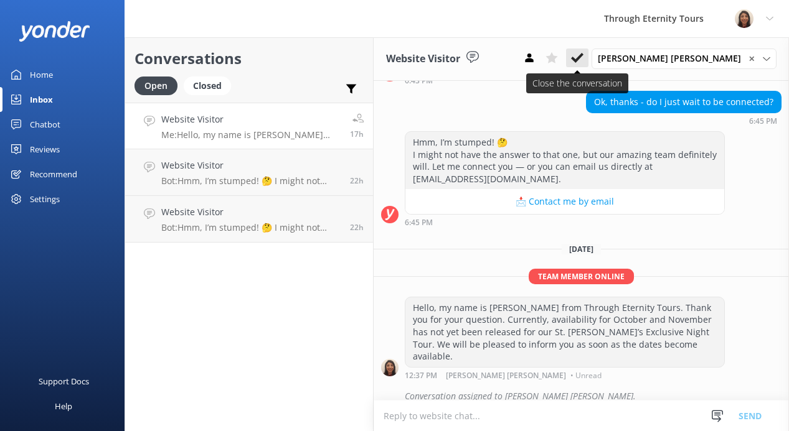
click at [588, 59] on button at bounding box center [577, 58] width 22 height 19
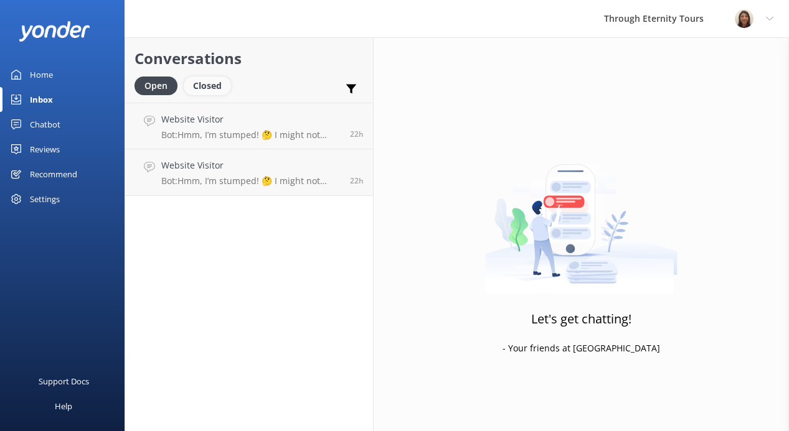
click at [207, 82] on div "Closed" at bounding box center [207, 86] width 47 height 19
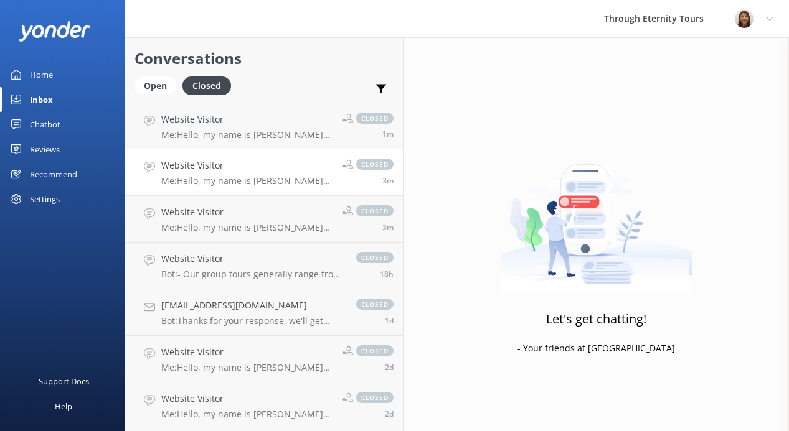
click at [204, 186] on link "Website Visitor Me: Hello, my name is [PERSON_NAME] from Through Eternity Tours…" at bounding box center [264, 172] width 278 height 47
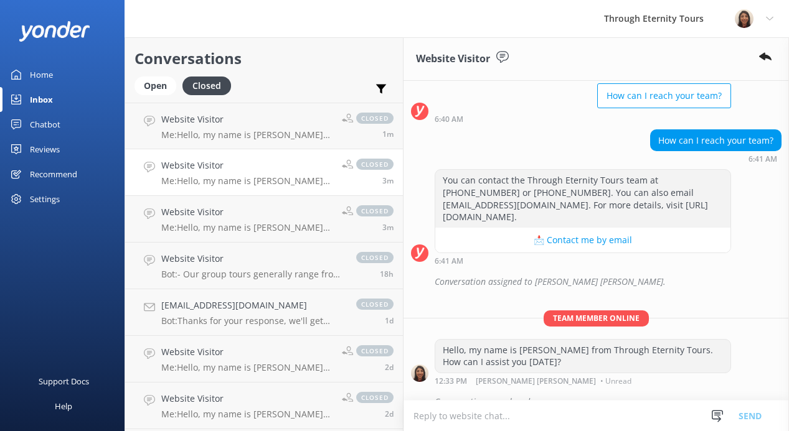
scroll to position [124, 0]
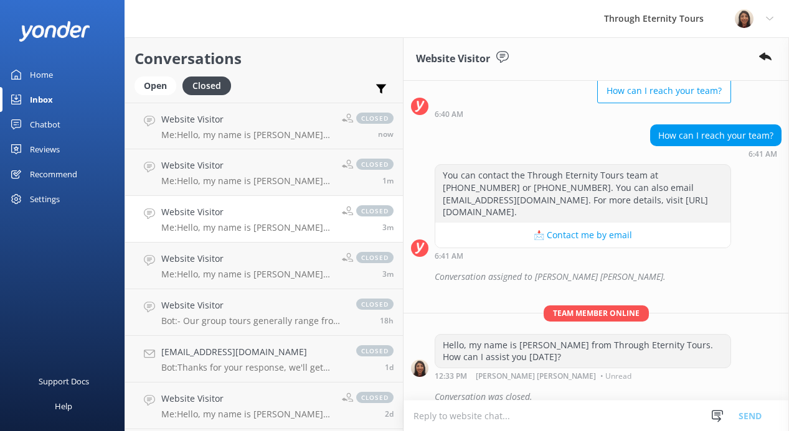
click at [224, 227] on p "Me: Hello, my name is [PERSON_NAME] from Through Eternity Tours. How can I assi…" at bounding box center [246, 227] width 171 height 11
click at [228, 176] on p "Me: Hello, my name is [PERSON_NAME] from Through Eternity Tours. Thank you for …" at bounding box center [246, 181] width 171 height 11
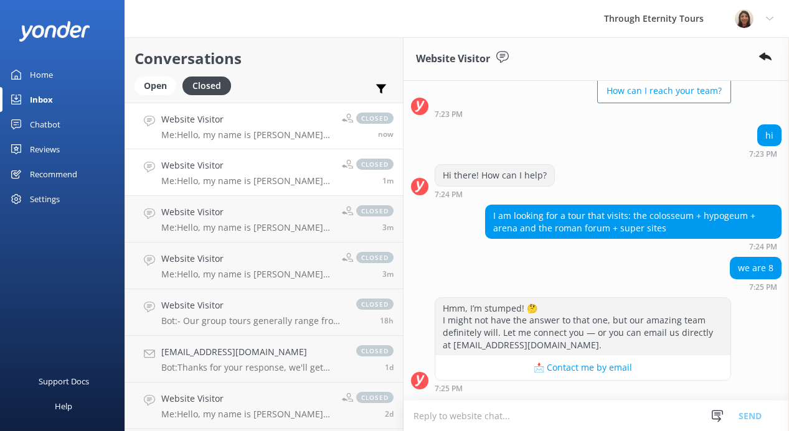
click at [222, 144] on link "Website Visitor Me: Hello, my name is [PERSON_NAME] from Through Eternity Tours…" at bounding box center [264, 126] width 278 height 47
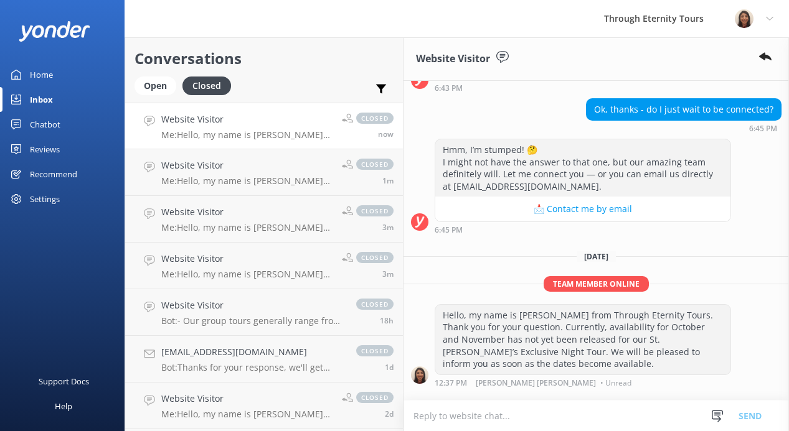
scroll to position [332, 0]
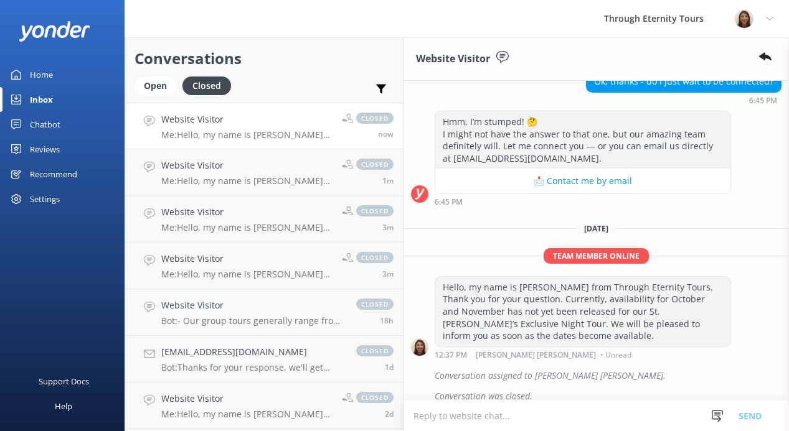
click at [265, 141] on link "Website Visitor Me: Hello, my name is [PERSON_NAME] from Through Eternity Tours…" at bounding box center [264, 126] width 278 height 47
click at [267, 182] on p "Me: Hello, my name is [PERSON_NAME] from Through Eternity Tours. Thank you for …" at bounding box center [246, 181] width 171 height 11
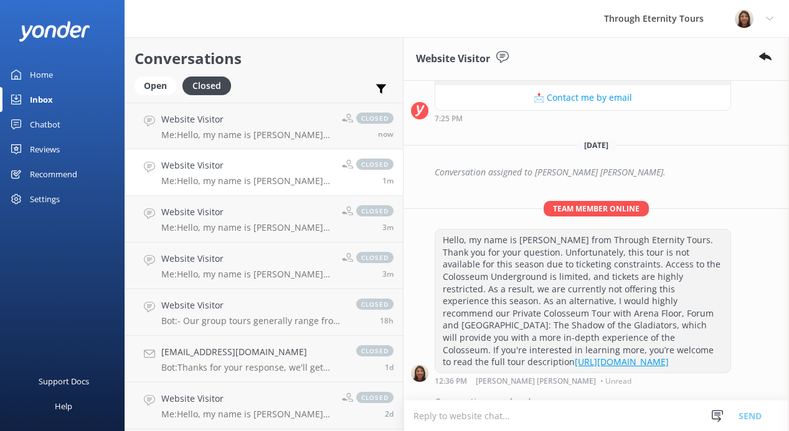
scroll to position [412, 0]
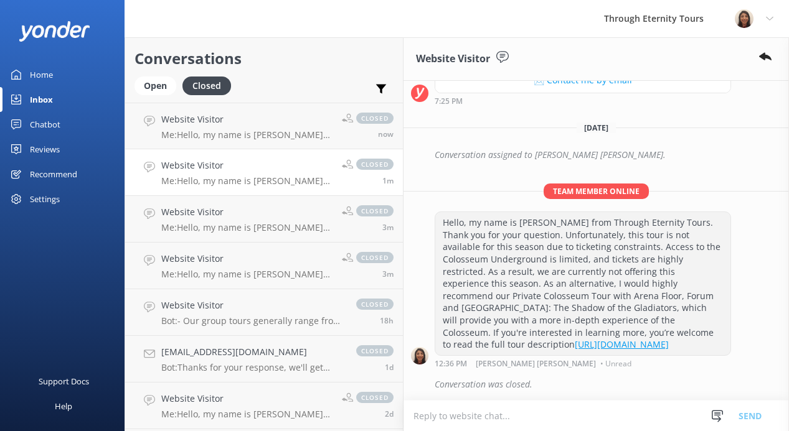
click at [492, 281] on div "Hello, my name is [PERSON_NAME] from Through Eternity Tours. Thank you for your…" at bounding box center [582, 283] width 295 height 143
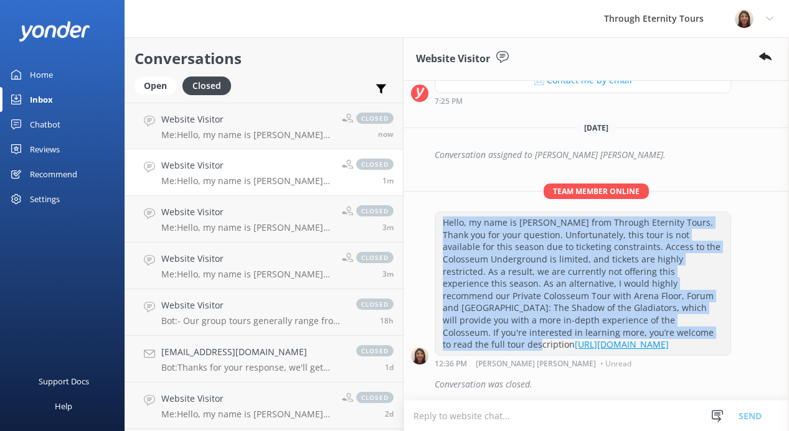
click at [492, 281] on div "Hello, my name is [PERSON_NAME] from Through Eternity Tours. Thank you for your…" at bounding box center [582, 283] width 295 height 143
drag, startPoint x: 597, startPoint y: 345, endPoint x: 411, endPoint y: 223, distance: 222.3
click at [435, 223] on div "Hello, my name is [PERSON_NAME] from Through Eternity Tours. Thank you for your…" at bounding box center [582, 283] width 295 height 143
copy div "Hello, my name is [PERSON_NAME] from Through Eternity Tours. Thank you for your…"
click at [154, 89] on div "Open" at bounding box center [155, 86] width 42 height 19
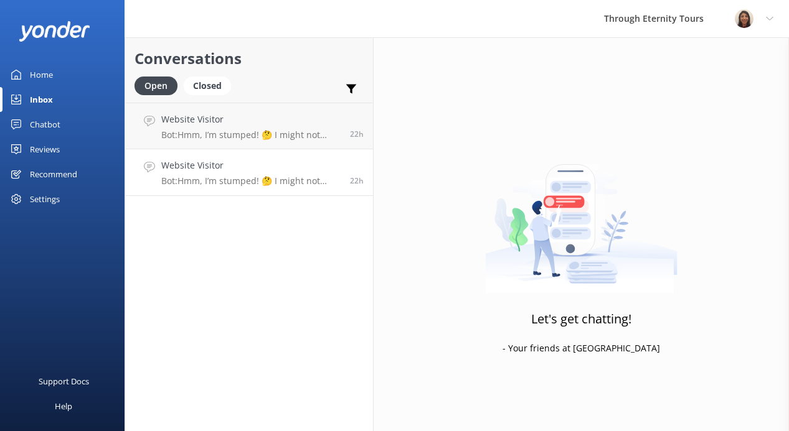
click at [249, 187] on link "Website Visitor Bot: Hmm, I’m stumped! 🤔 I might not have the answer to that on…" at bounding box center [249, 172] width 248 height 47
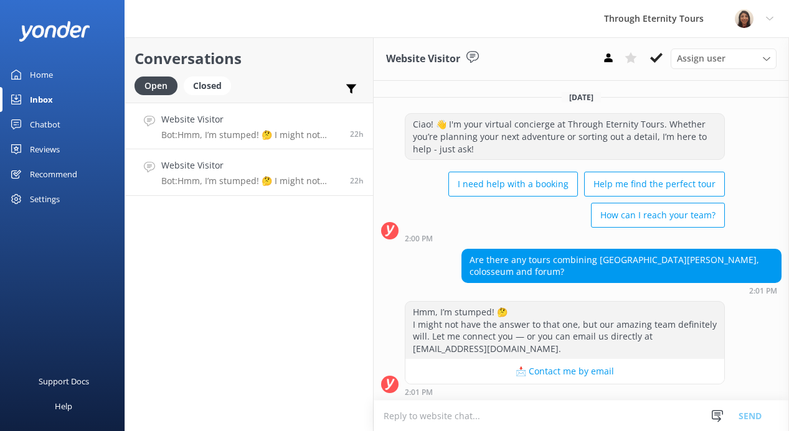
click at [271, 129] on div "Website Visitor Bot: Hmm, I’m stumped! 🤔 I might not have the answer to that on…" at bounding box center [250, 126] width 179 height 27
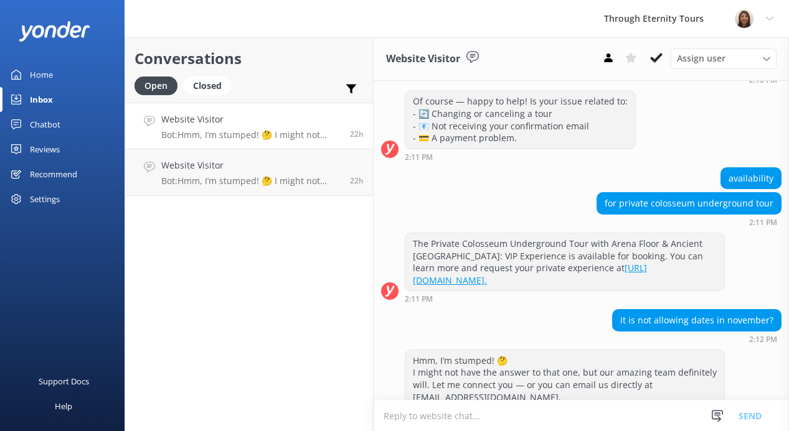
scroll to position [261, 0]
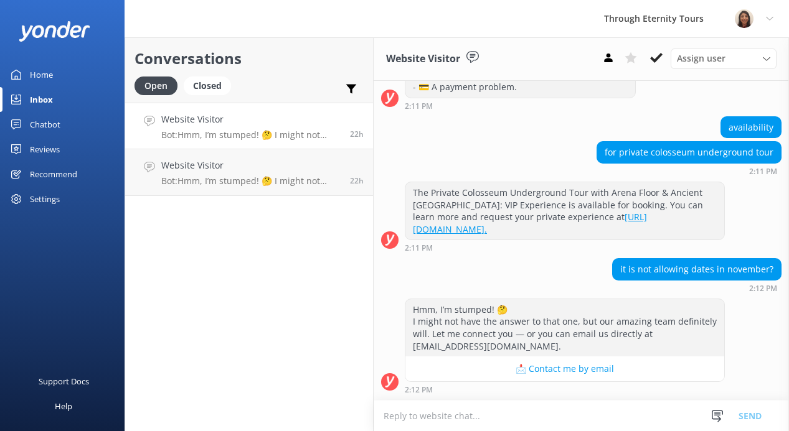
click at [517, 420] on textarea at bounding box center [580, 416] width 415 height 30
paste textarea "Hello, my name is [PERSON_NAME] from Through Eternity Tours. Thank you for your…"
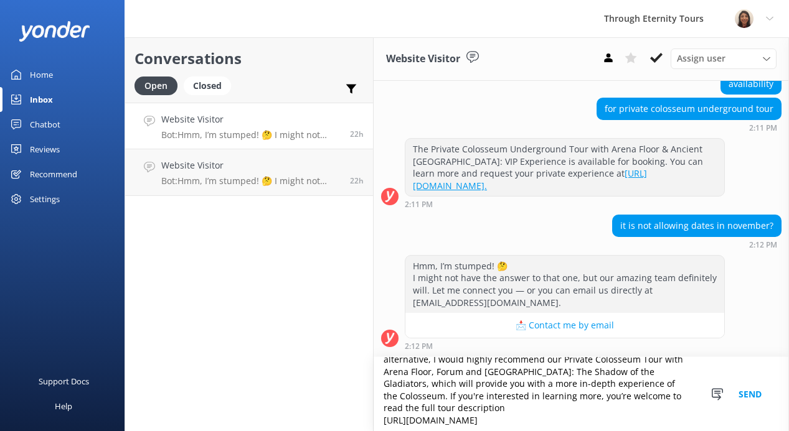
scroll to position [78, 0]
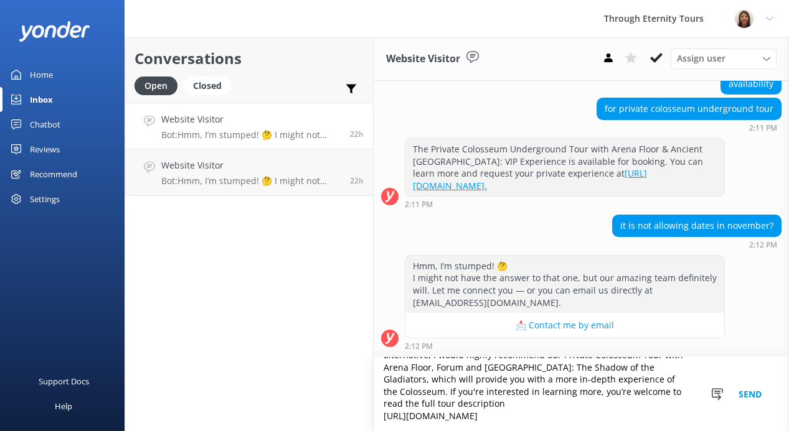
type textarea "Hello, my name is [PERSON_NAME] from Through Eternity Tours. Thank you for your…"
click at [750, 390] on button "Send" at bounding box center [749, 394] width 47 height 74
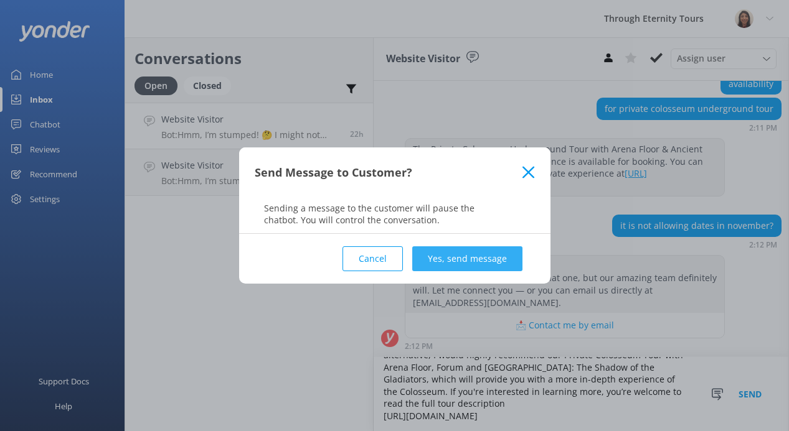
click at [504, 269] on button "Yes, send message" at bounding box center [467, 258] width 110 height 25
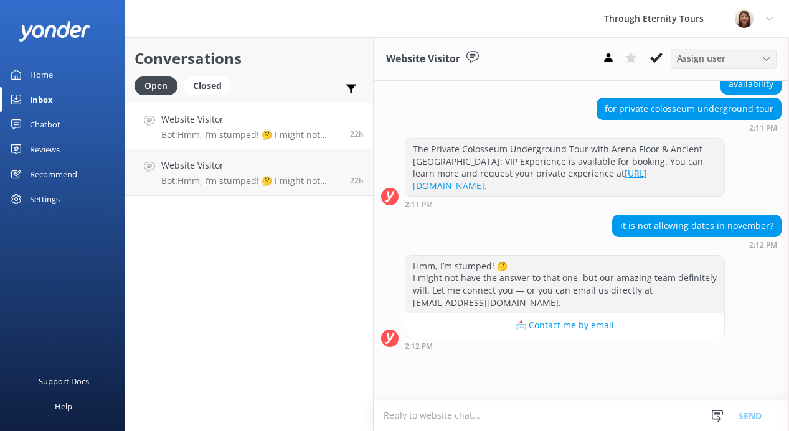
scroll to position [0, 0]
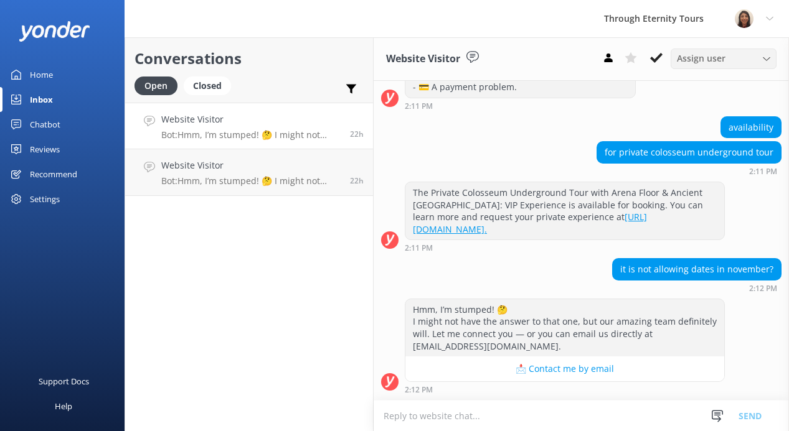
click at [703, 59] on span "Assign user" at bounding box center [701, 59] width 49 height 14
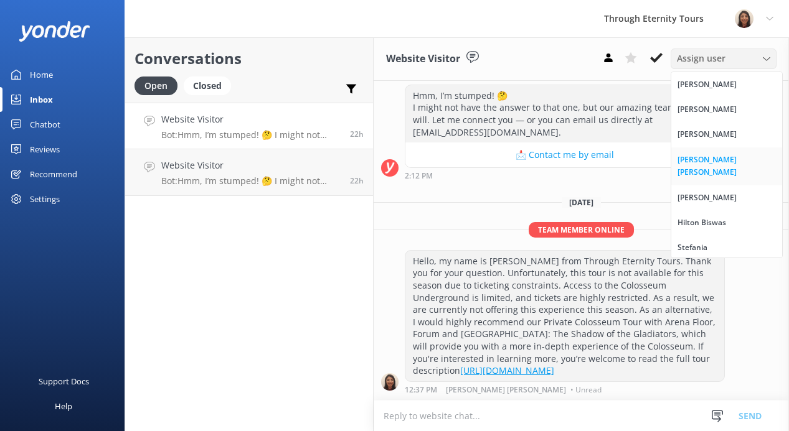
scroll to position [487, 0]
click at [696, 156] on div "[PERSON_NAME] [PERSON_NAME]" at bounding box center [726, 167] width 98 height 26
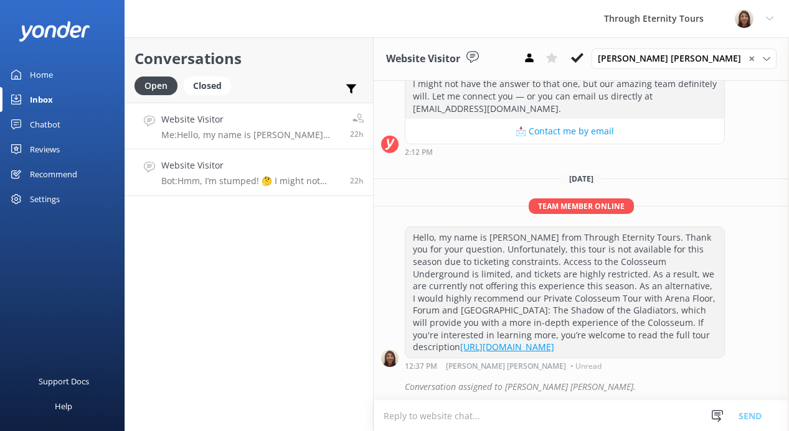
scroll to position [514, 0]
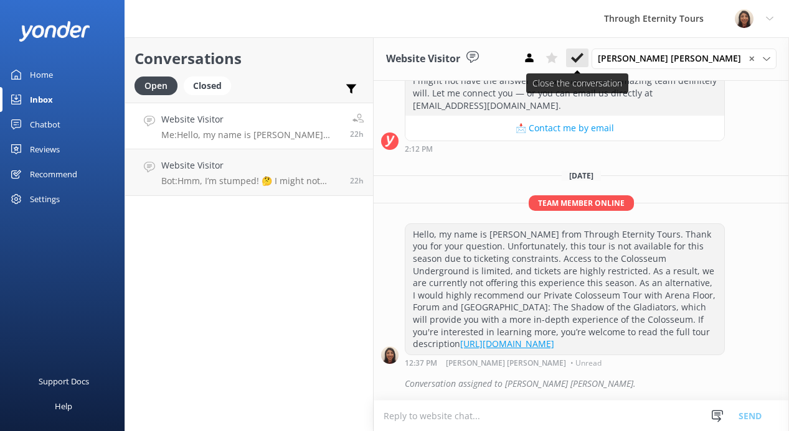
click at [583, 56] on icon at bounding box center [577, 58] width 12 height 12
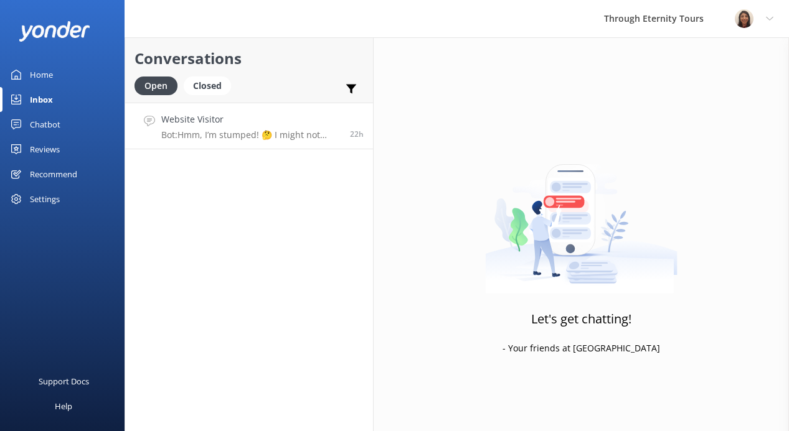
click at [271, 139] on p "Bot: Hmm, I’m stumped! 🤔 I might not have the answer to that one, but our amazi…" at bounding box center [250, 134] width 179 height 11
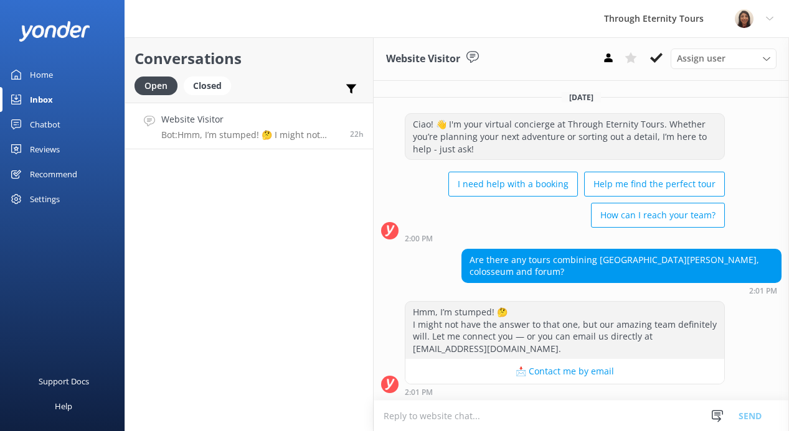
paste textarea "Hello, my name is [PERSON_NAME] from Through Eternity Tours. Thank you for your…"
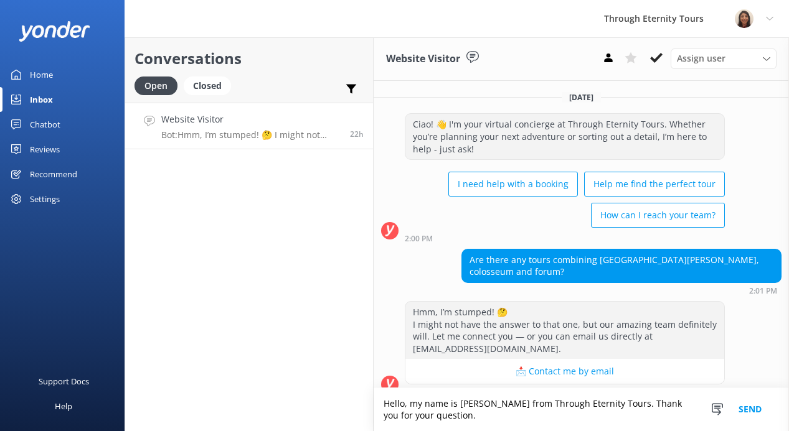
scroll to position [2, 0]
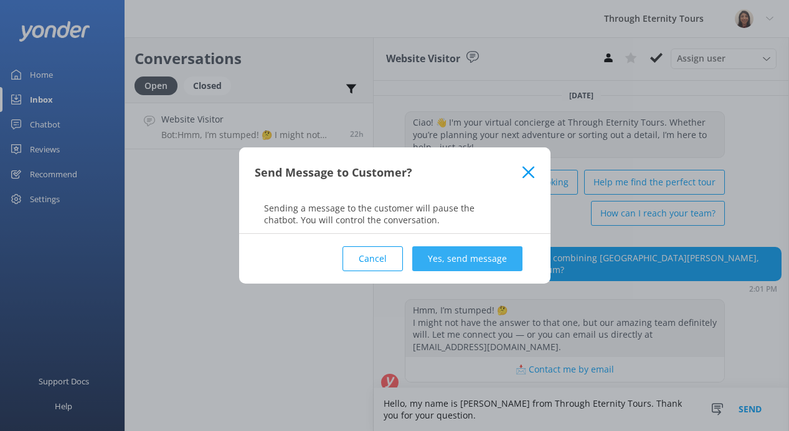
type textarea "Hello, my name is [PERSON_NAME] from Through Eternity Tours. Thank you for your…"
click at [492, 268] on button "Yes, send message" at bounding box center [467, 258] width 110 height 25
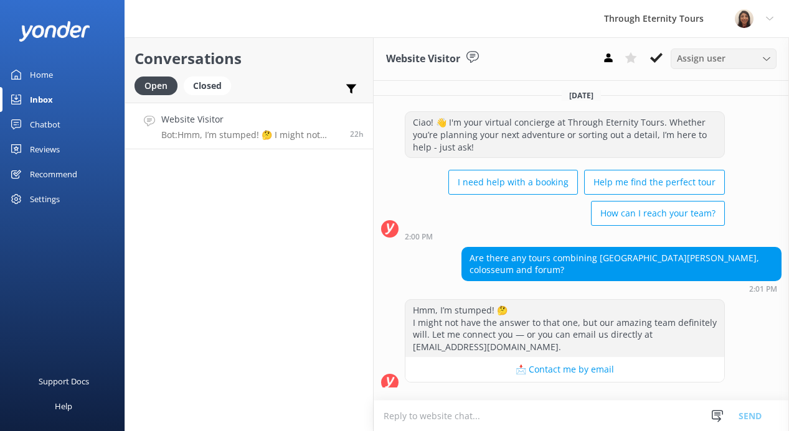
scroll to position [0, 0]
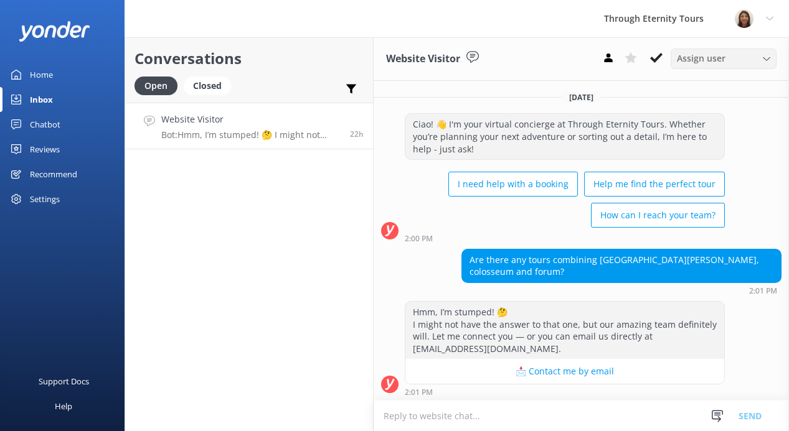
click at [734, 60] on div "Assign user" at bounding box center [723, 59] width 100 height 14
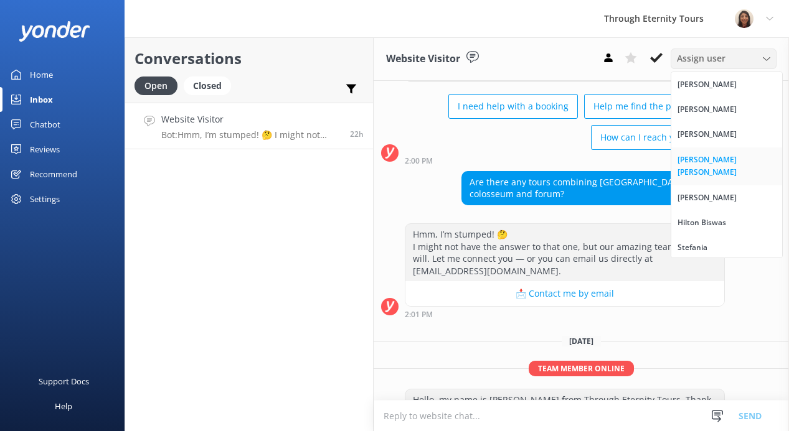
scroll to position [106, 0]
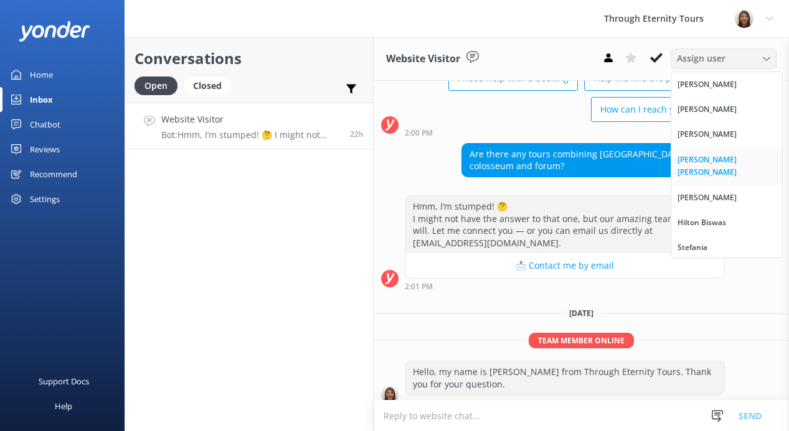
click at [693, 156] on div "[PERSON_NAME] [PERSON_NAME]" at bounding box center [726, 167] width 98 height 26
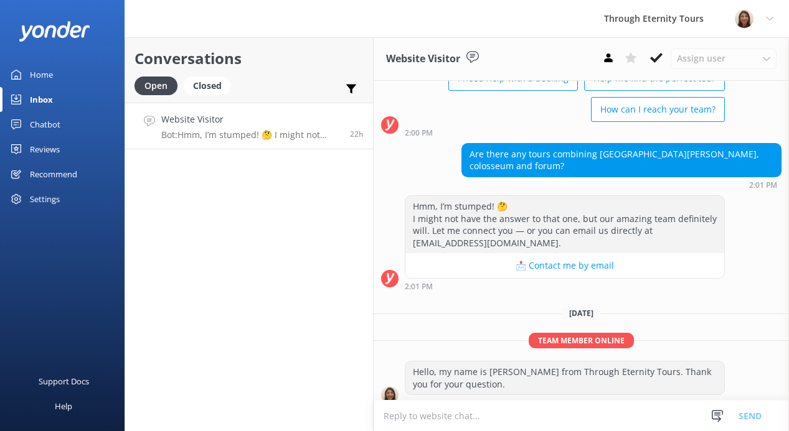
click at [483, 421] on textarea at bounding box center [580, 416] width 415 height 30
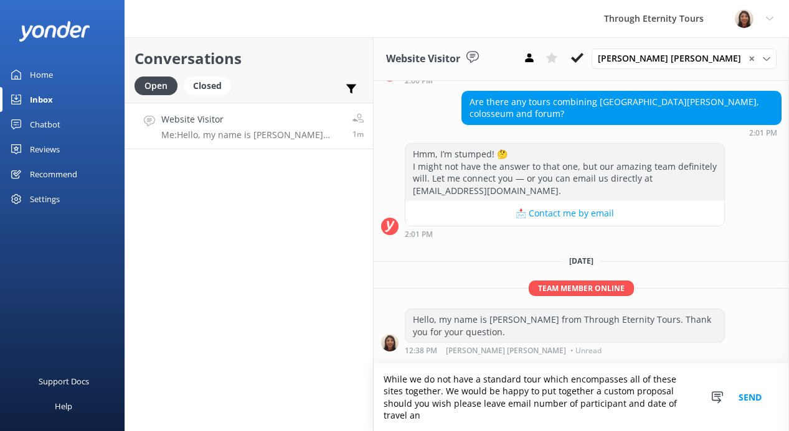
scroll to position [170, 0]
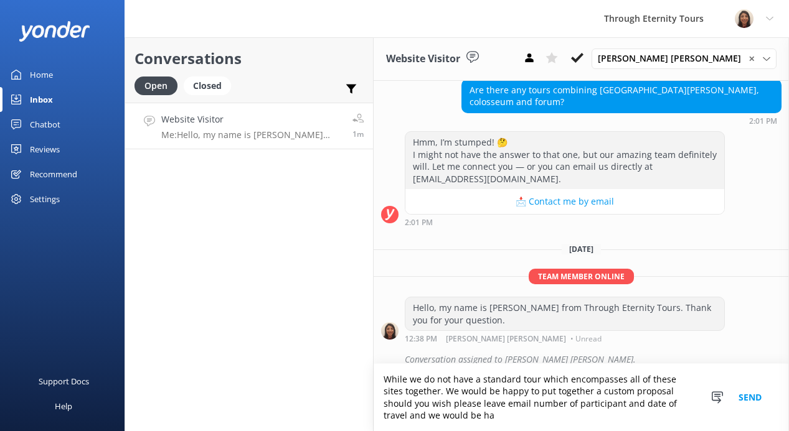
drag, startPoint x: 505, startPoint y: 420, endPoint x: 446, endPoint y: 394, distance: 65.2
click at [446, 394] on textarea "While we do not have a standard tour which encompasses all of these sites toget…" at bounding box center [580, 397] width 415 height 67
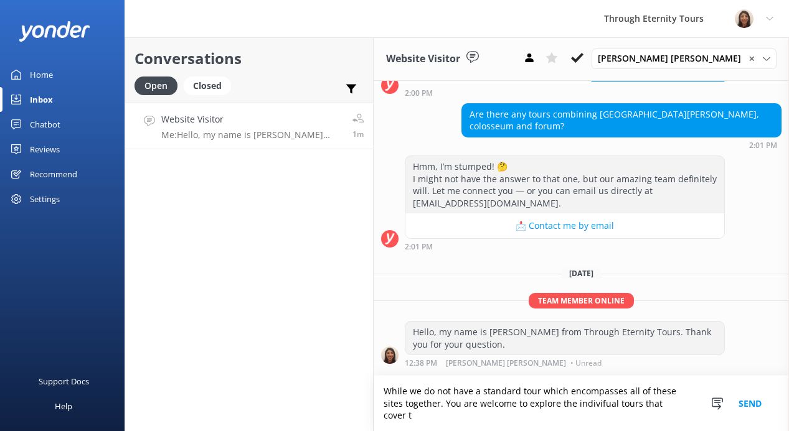
scroll to position [158, 0]
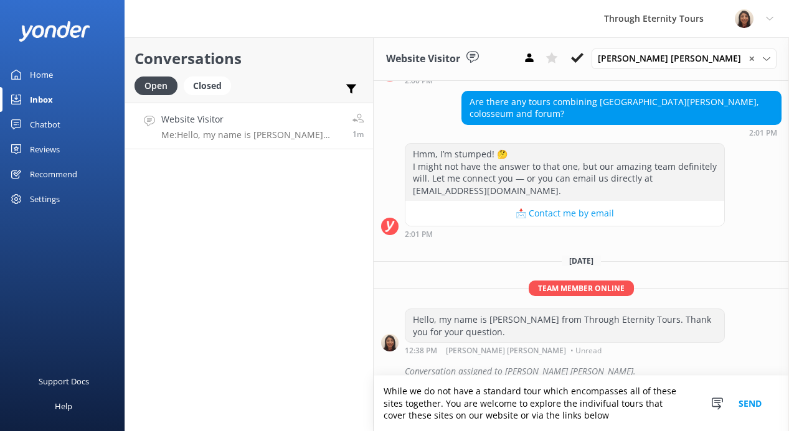
click at [465, 413] on textarea "While we do not have a standard tour which encompasses all of these sites toget…" at bounding box center [580, 403] width 415 height 55
paste textarea "e don’t currently offer a single tour that includes all of these sites together…"
type textarea "We don’t currently offer a single tour that includes all of these sites togethe…"
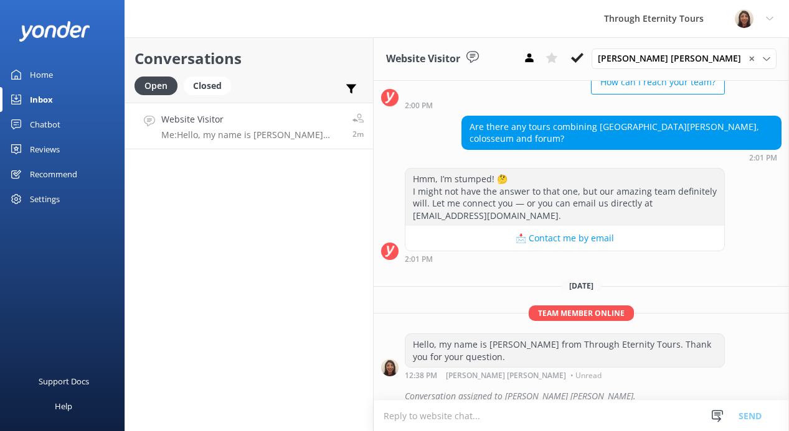
scroll to position [198, 0]
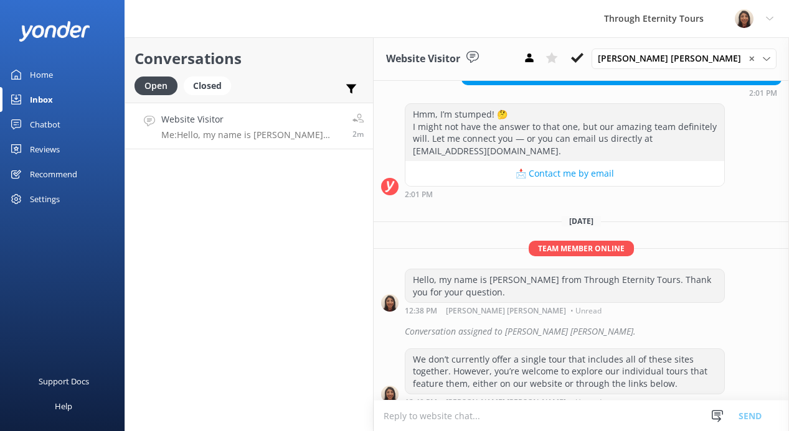
click at [481, 411] on textarea at bounding box center [580, 416] width 415 height 30
paste textarea "[URL][DOMAIN_NAME][PERSON_NAME]"
type textarea "[URL][DOMAIN_NAME][PERSON_NAME]"
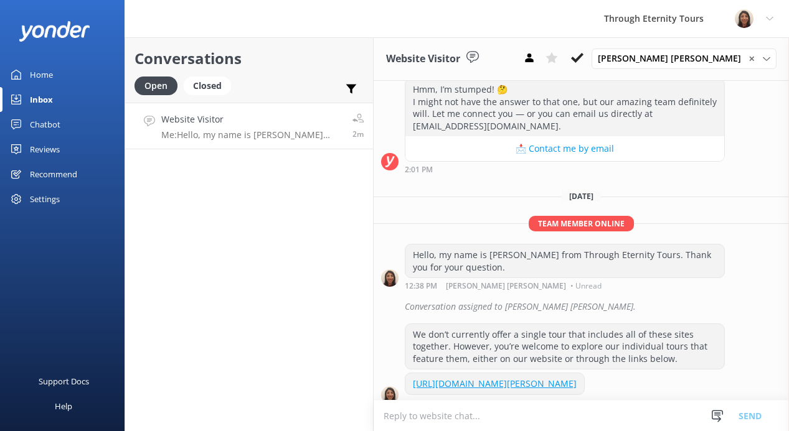
scroll to position [223, 0]
click at [556, 410] on textarea at bounding box center [580, 416] width 415 height 30
paste textarea "[URL][DOMAIN_NAME]"
type textarea "[URL][DOMAIN_NAME]"
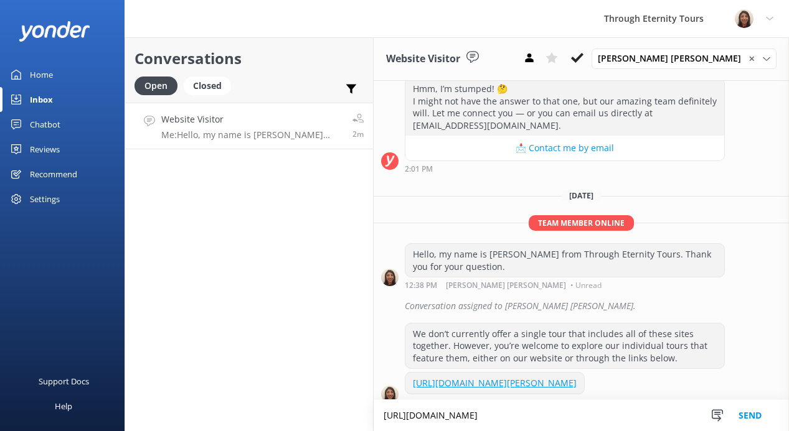
click at [743, 416] on button "Send" at bounding box center [749, 415] width 47 height 31
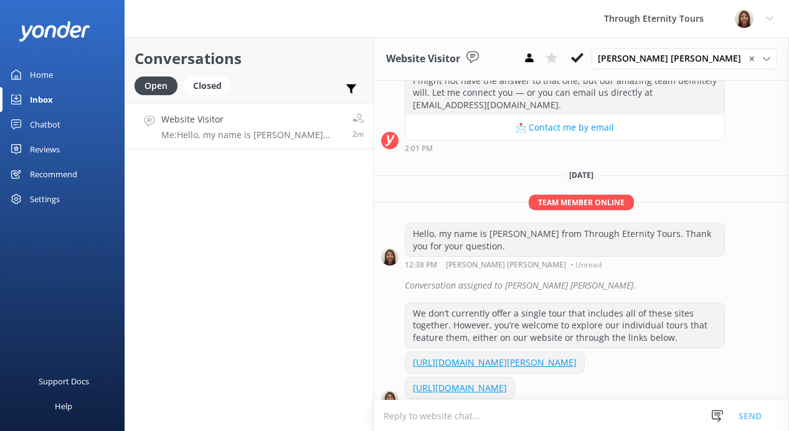
scroll to position [248, 0]
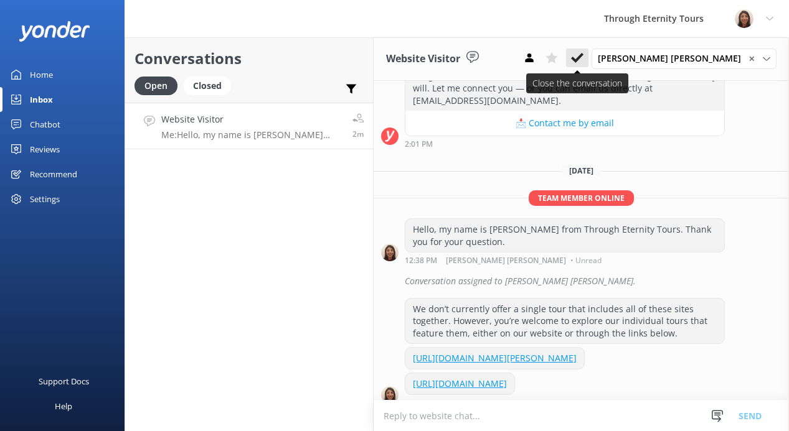
click at [583, 55] on icon at bounding box center [577, 58] width 12 height 12
